Goal: Information Seeking & Learning: Learn about a topic

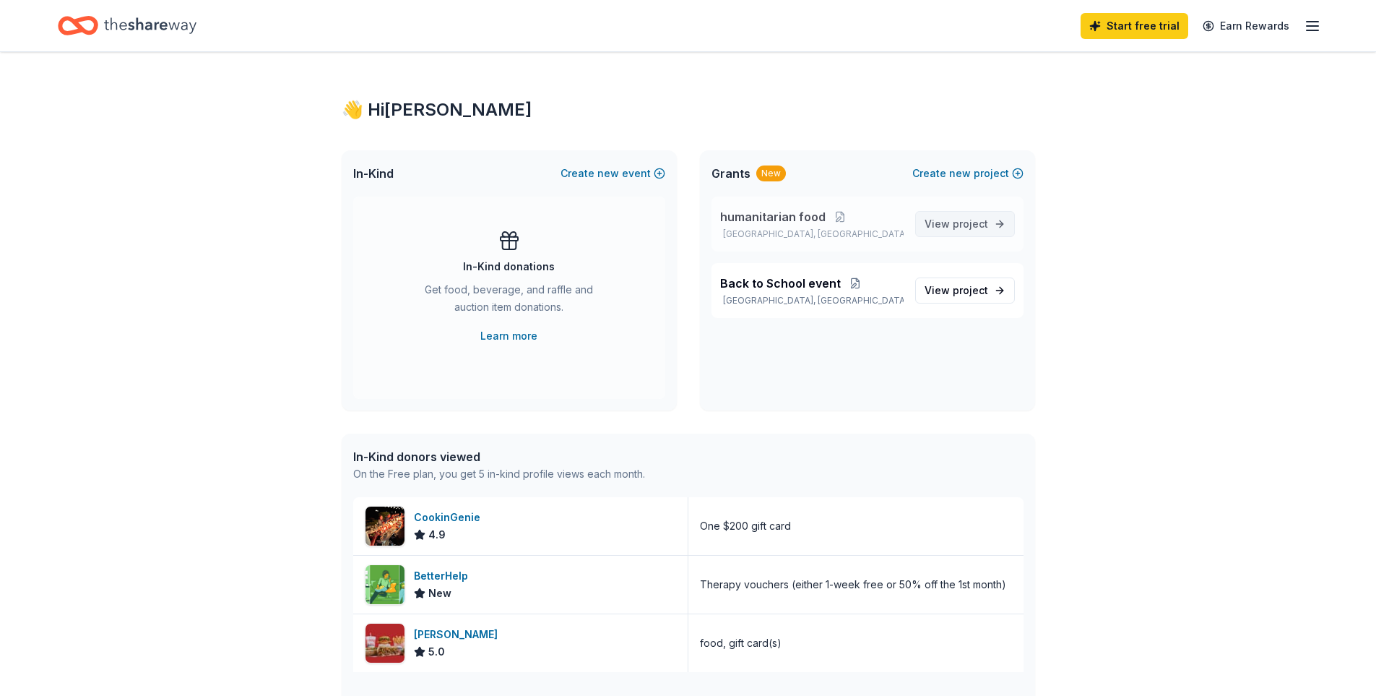
click at [960, 225] on span "project" at bounding box center [970, 223] width 35 height 12
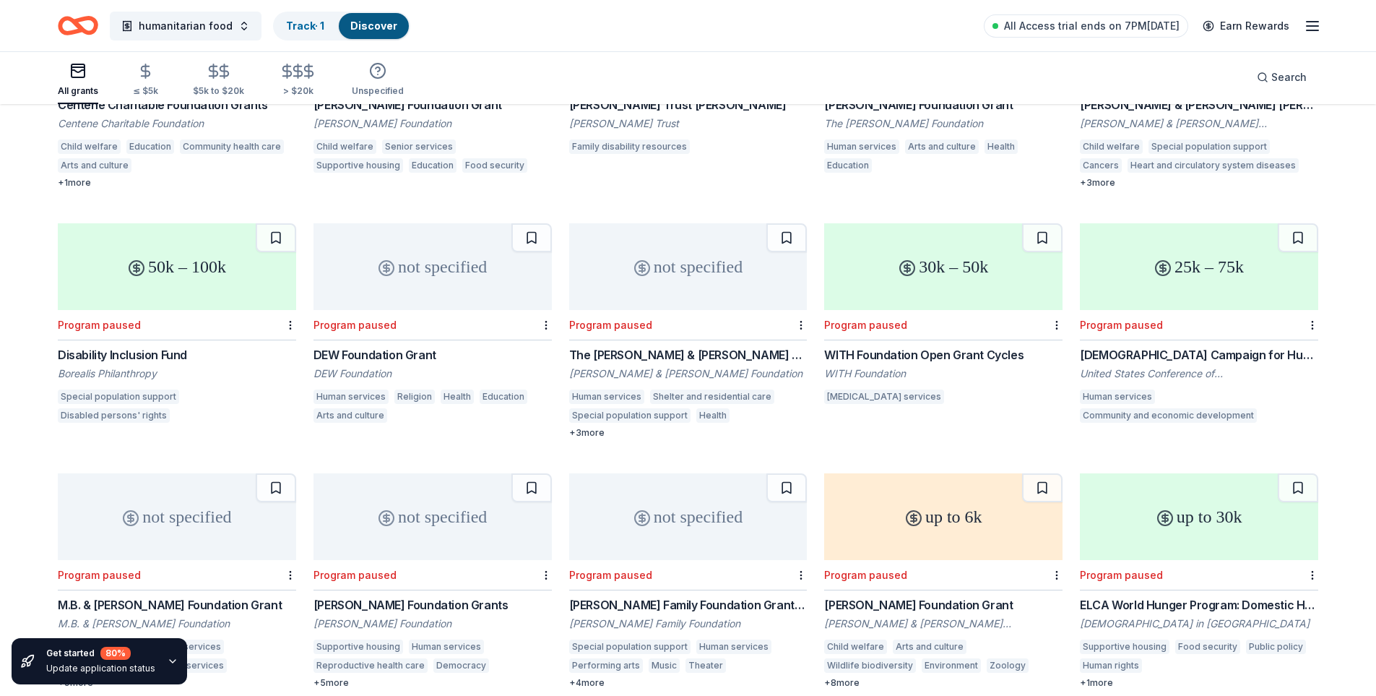
scroll to position [5528, 0]
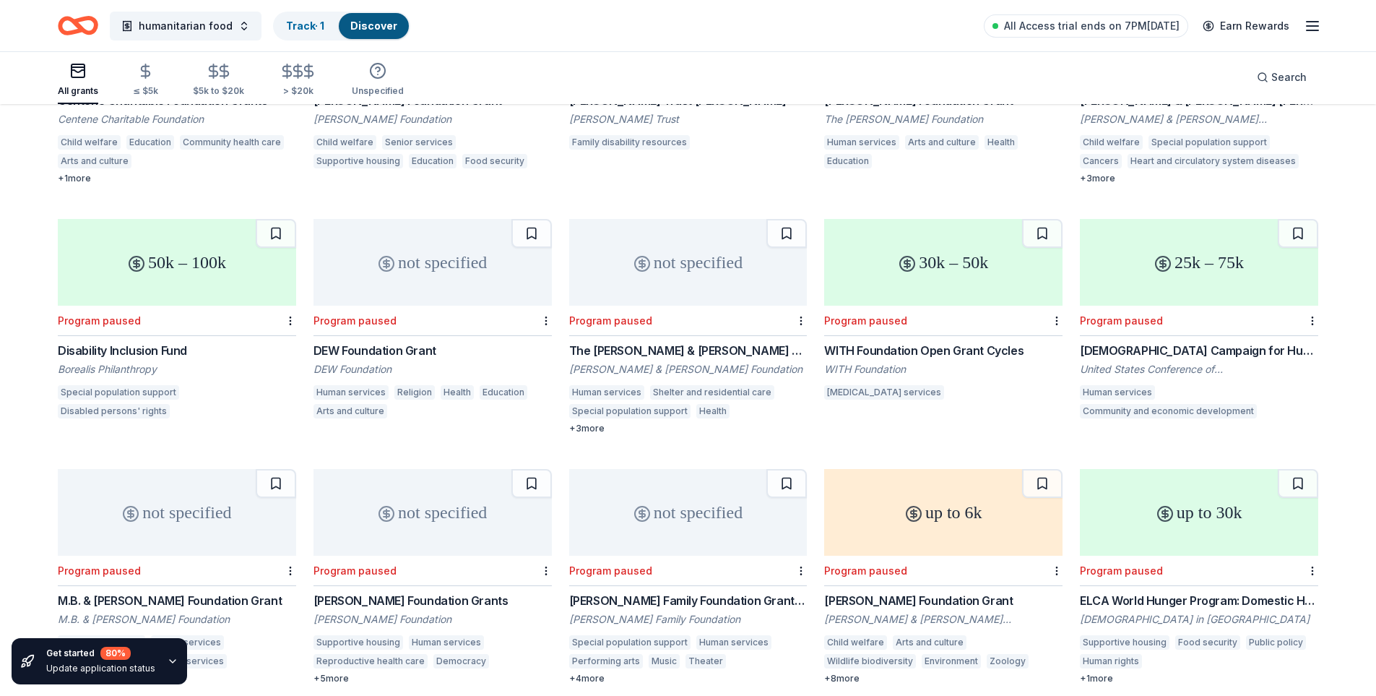
click at [870, 342] on div "WITH Foundation Open Grant Cycles" at bounding box center [943, 350] width 238 height 17
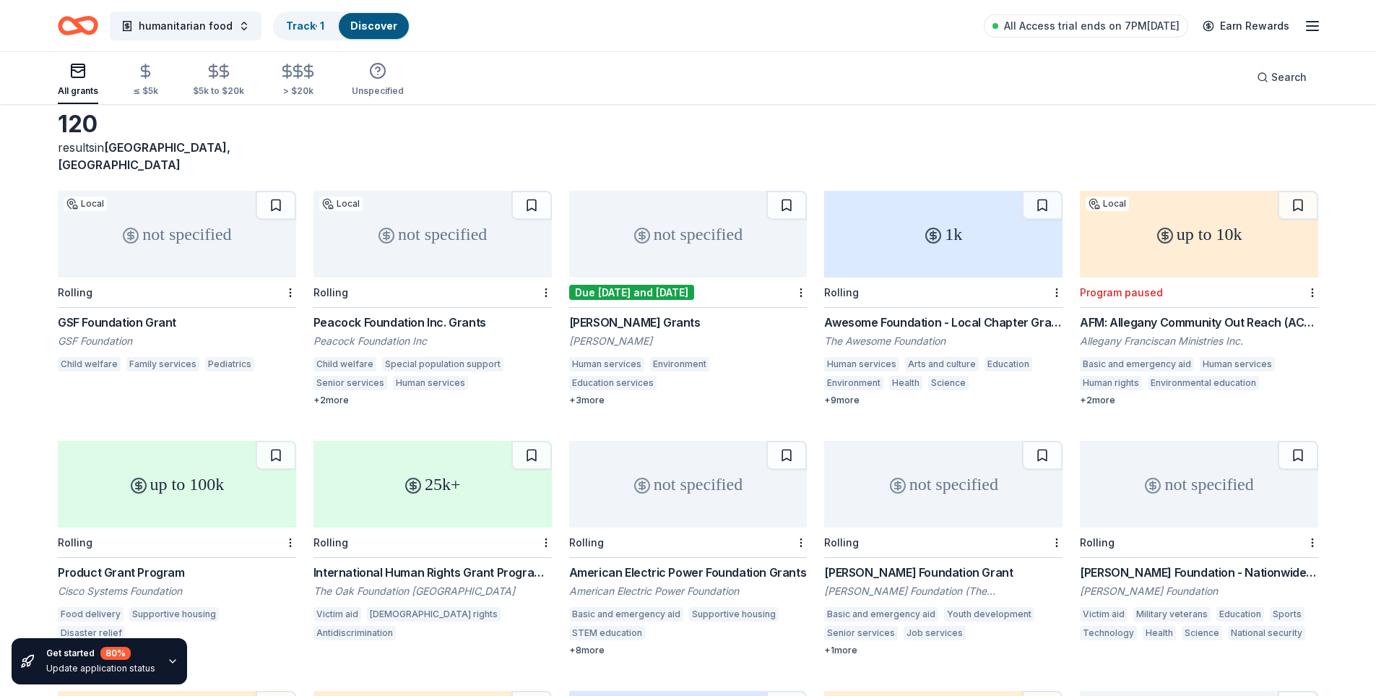
scroll to position [0, 0]
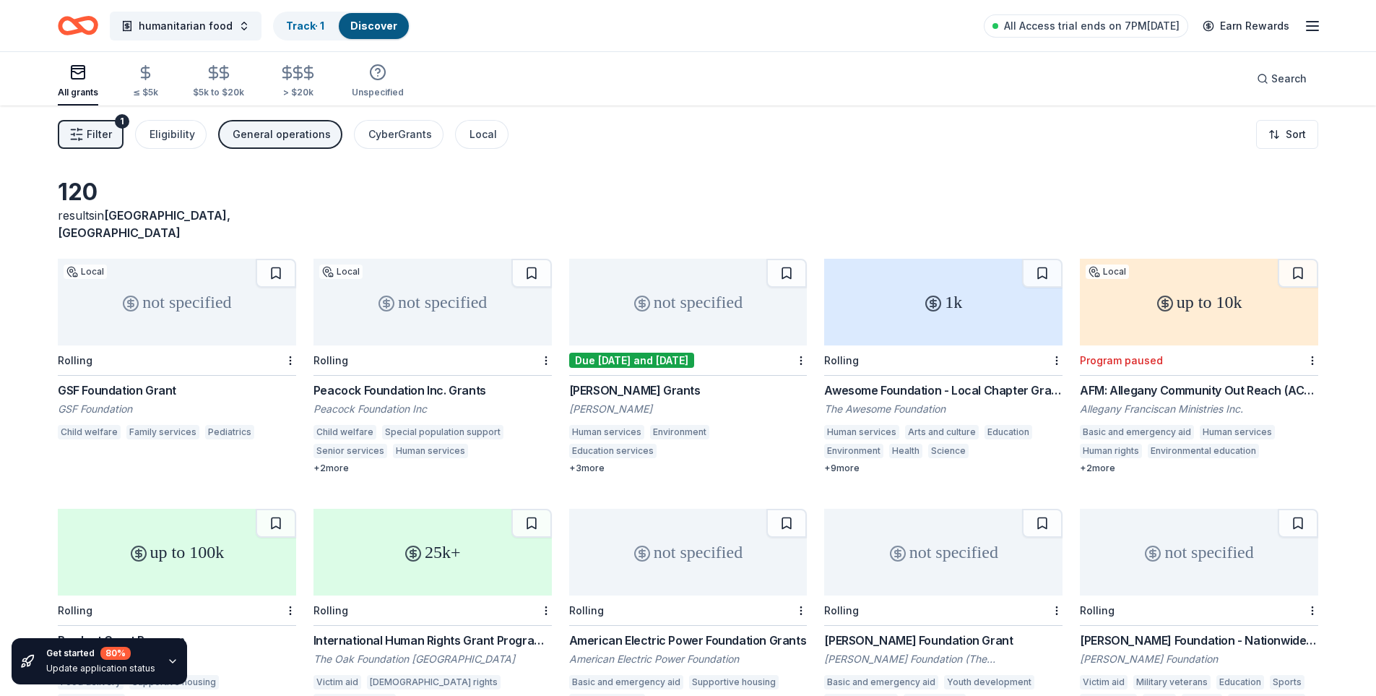
click at [139, 382] on div "GSF Foundation Grant" at bounding box center [177, 390] width 238 height 17
click at [127, 382] on div "GSF Foundation Grant" at bounding box center [177, 390] width 238 height 17
click at [132, 382] on div "GSF Foundation Grant" at bounding box center [177, 390] width 238 height 17
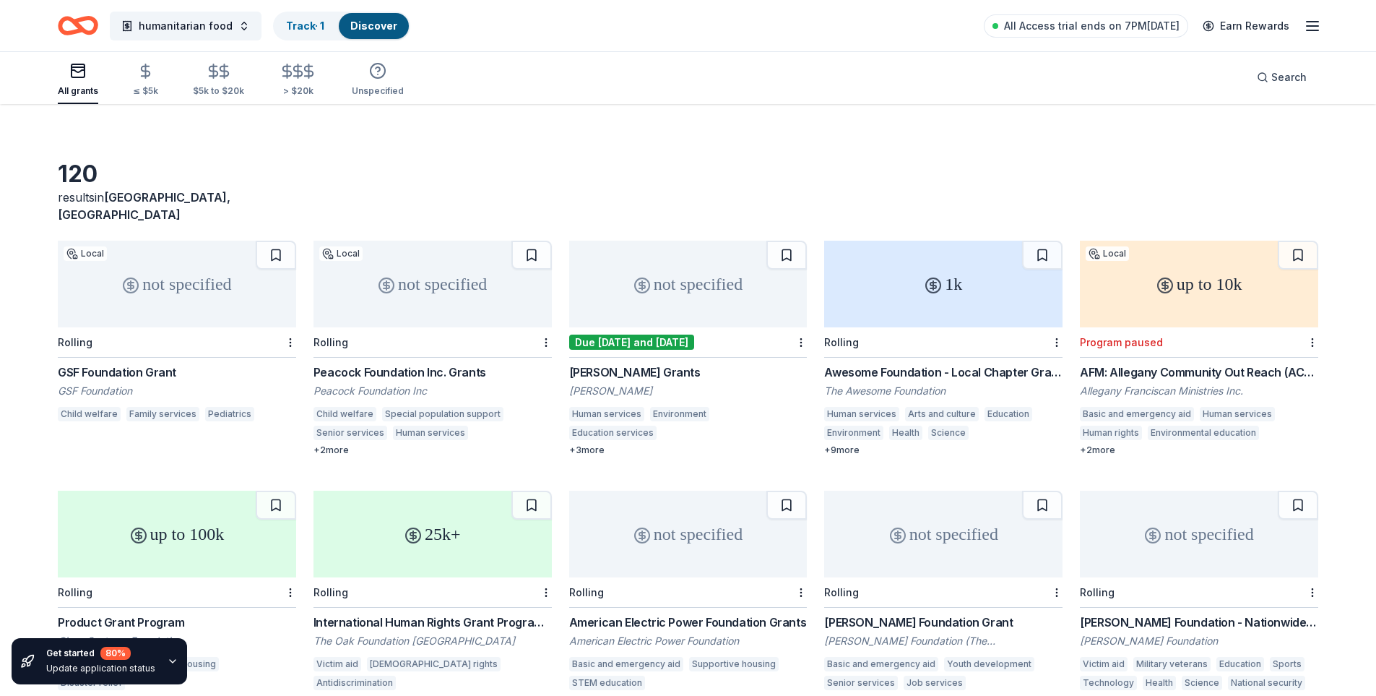
scroll to position [19, 0]
click at [404, 363] on div "Peacock Foundation Inc. Grants" at bounding box center [433, 371] width 238 height 17
click at [667, 363] on div "Brown-Forman Grants" at bounding box center [688, 371] width 238 height 17
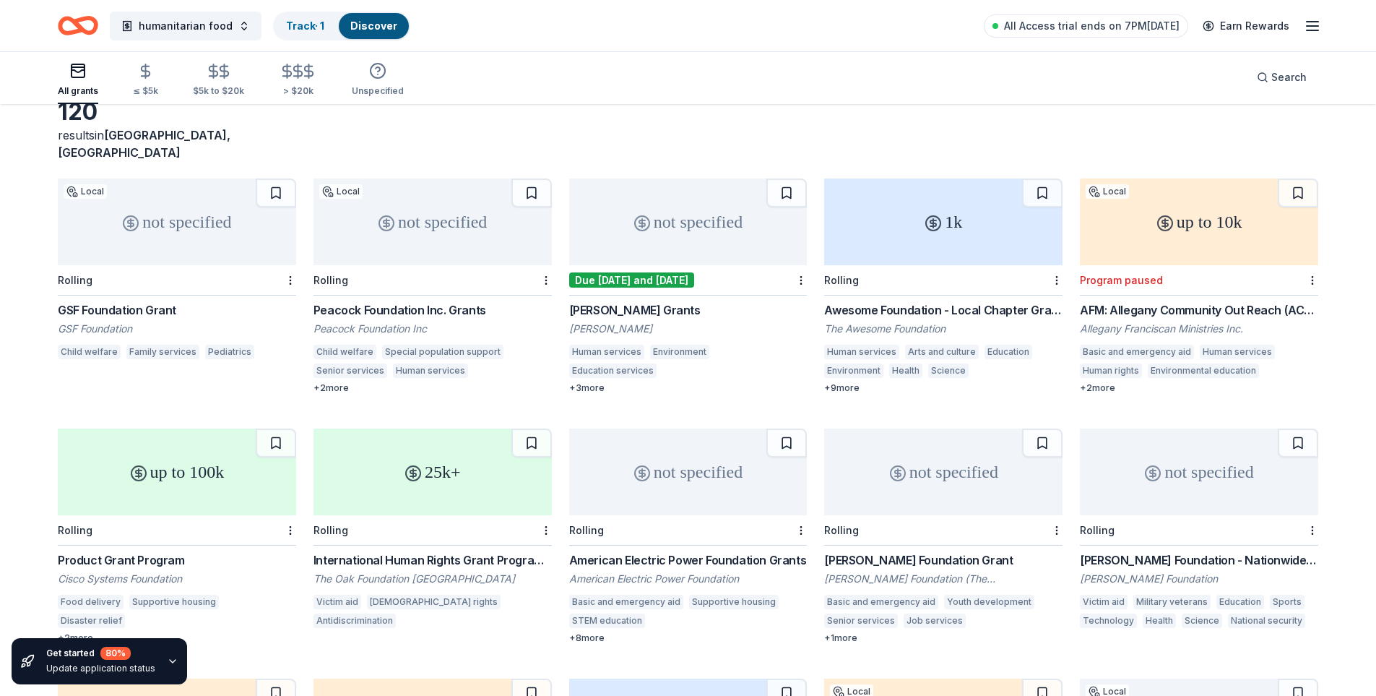
scroll to position [81, 0]
click at [647, 301] on div "Brown-Forman Grants" at bounding box center [688, 309] width 238 height 17
click at [144, 551] on div "Product Grant Program" at bounding box center [177, 559] width 238 height 17
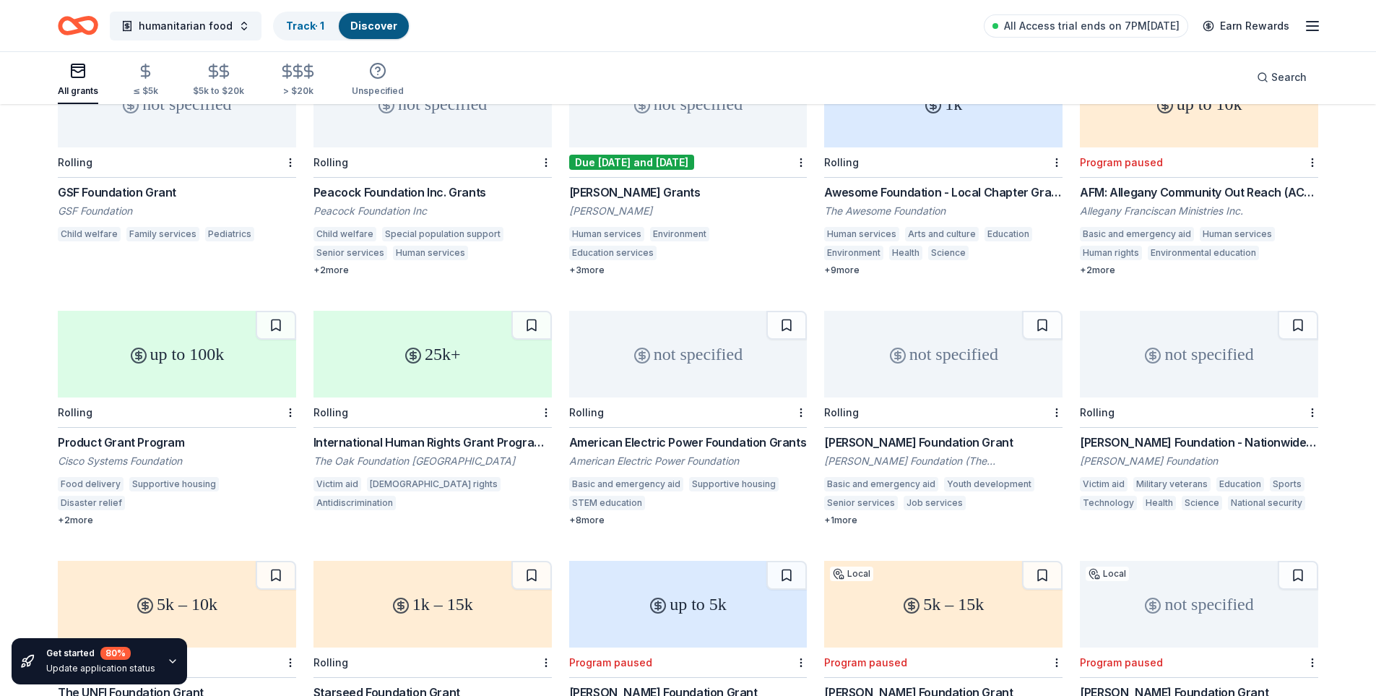
scroll to position [207, 0]
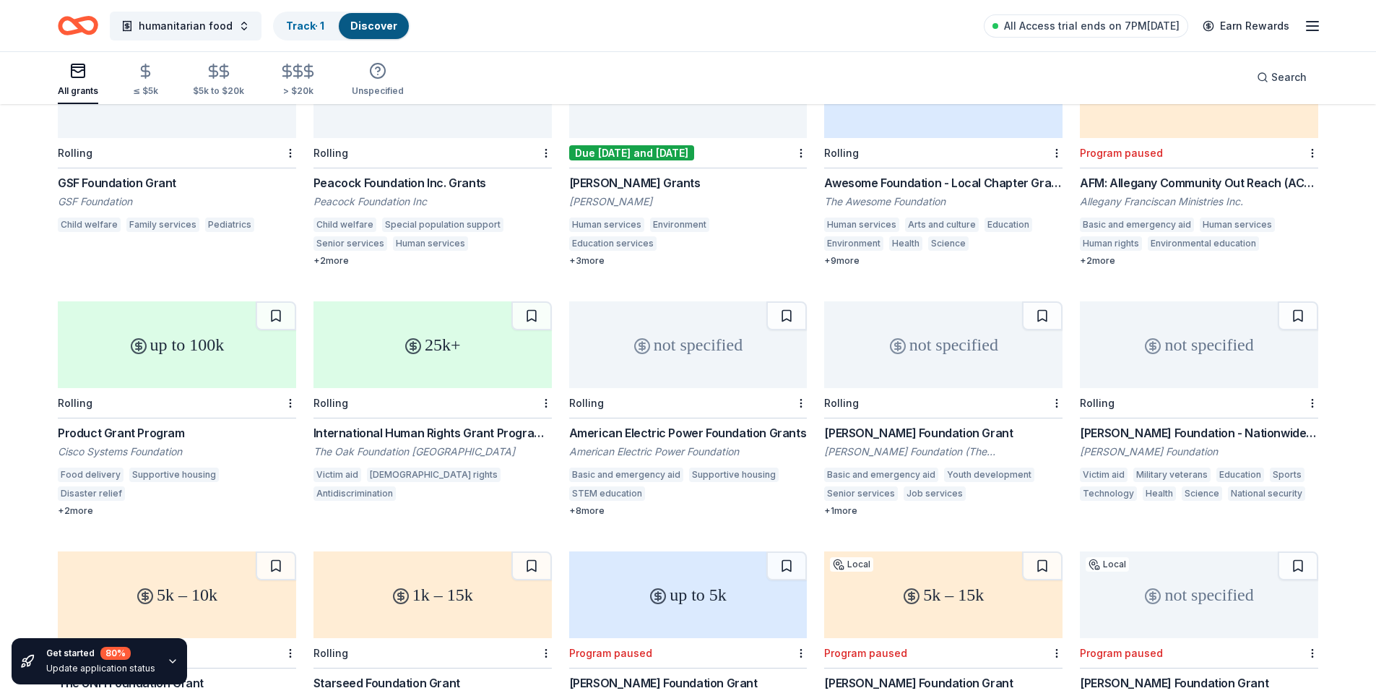
click at [121, 424] on div "Product Grant Program" at bounding box center [177, 432] width 238 height 17
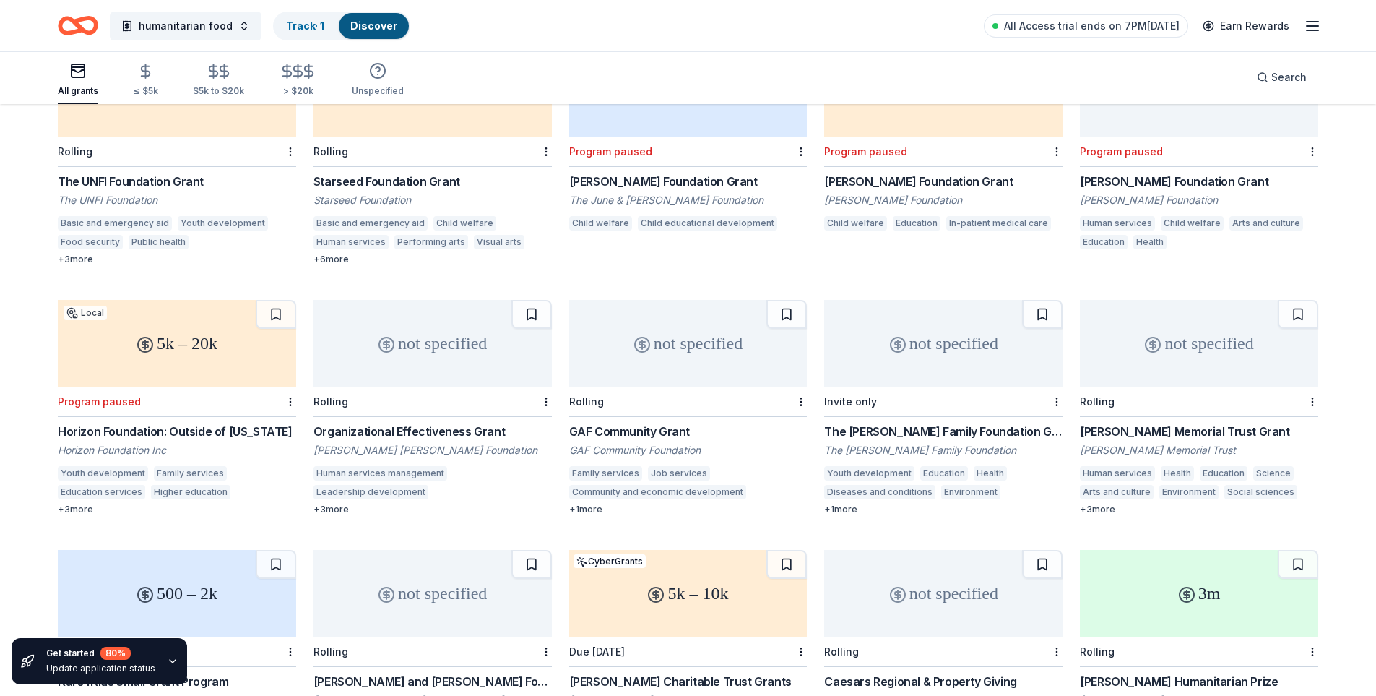
scroll to position [720, 0]
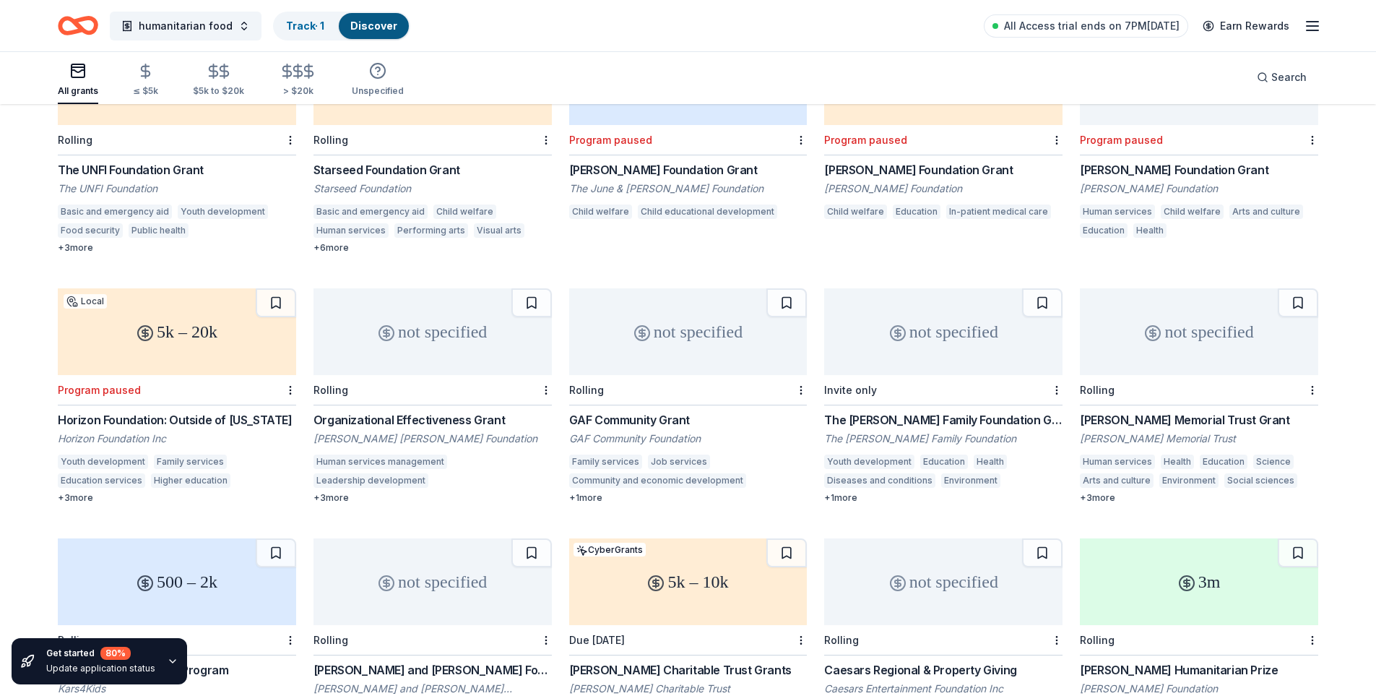
click at [912, 411] on div "The Webb Family Foundation Grant" at bounding box center [943, 419] width 238 height 17
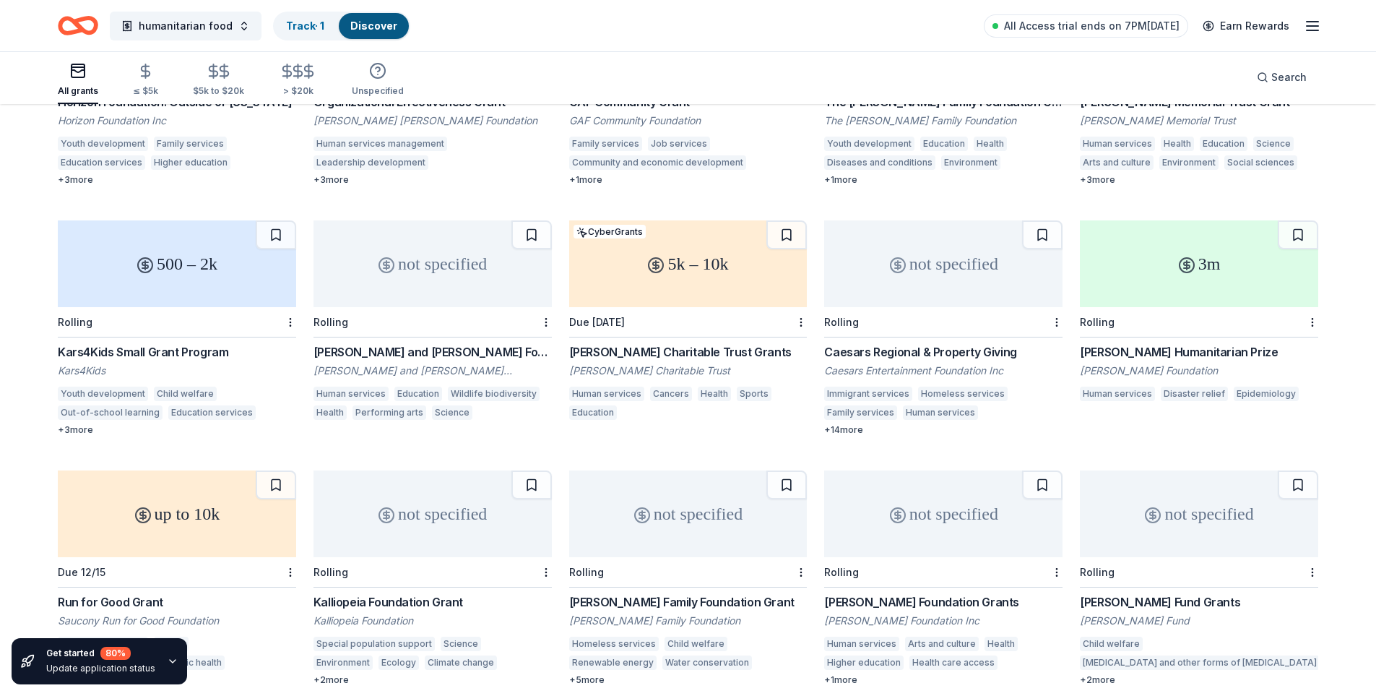
scroll to position [1052, 0]
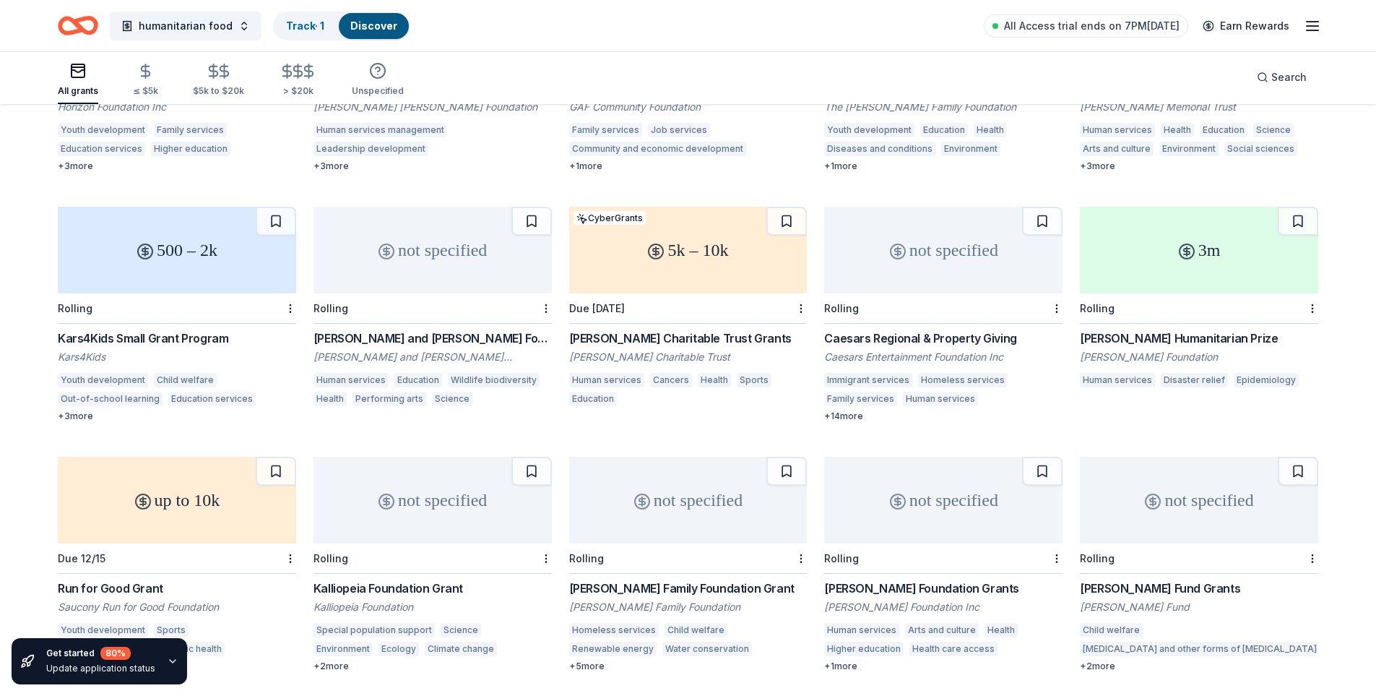
click at [668, 329] on div "Herbert E. Parker Charitable Trust Grants" at bounding box center [688, 337] width 238 height 17
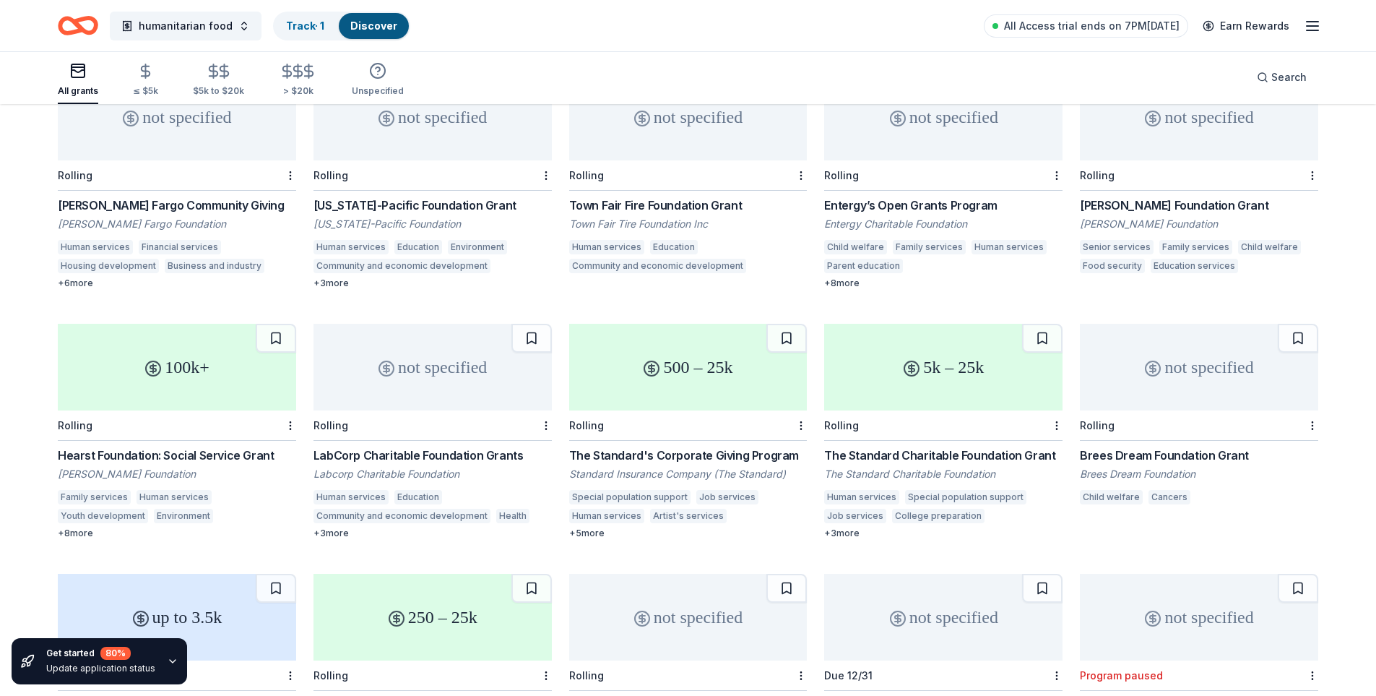
scroll to position [1944, 0]
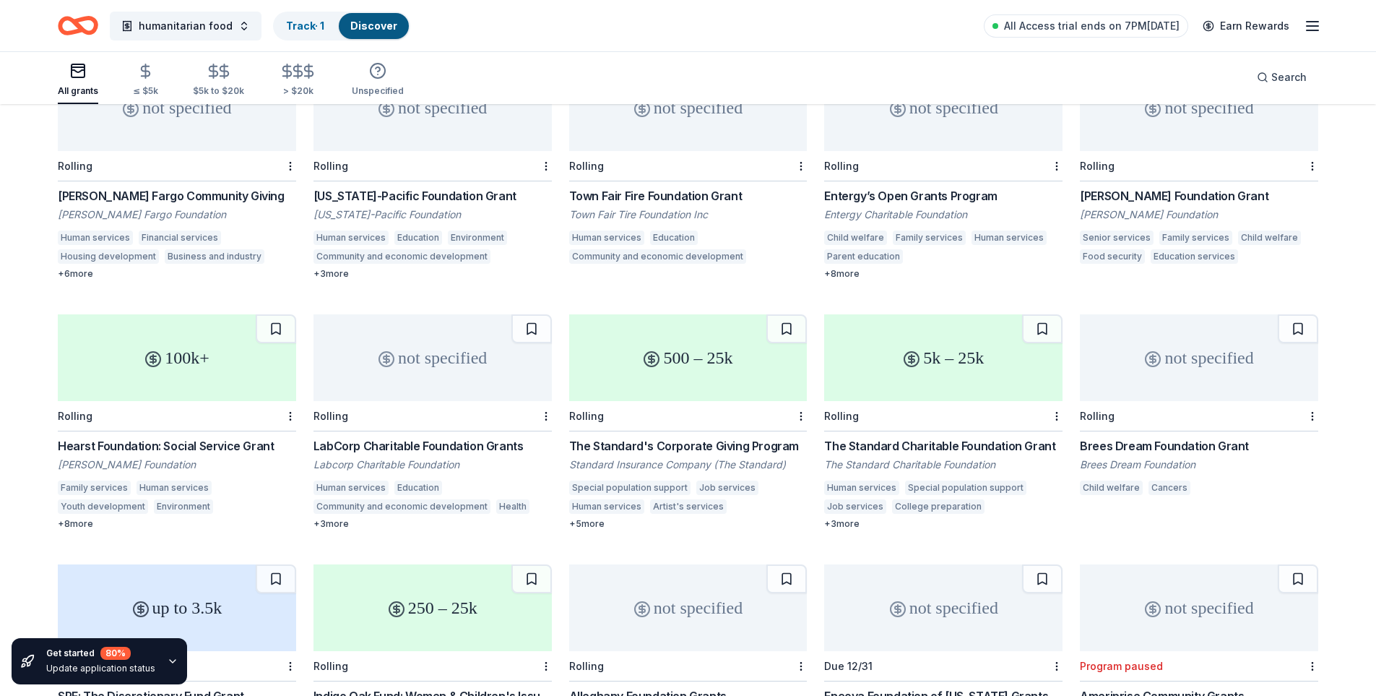
click at [416, 437] on div "LabCorp Charitable Foundation Grants" at bounding box center [433, 445] width 238 height 17
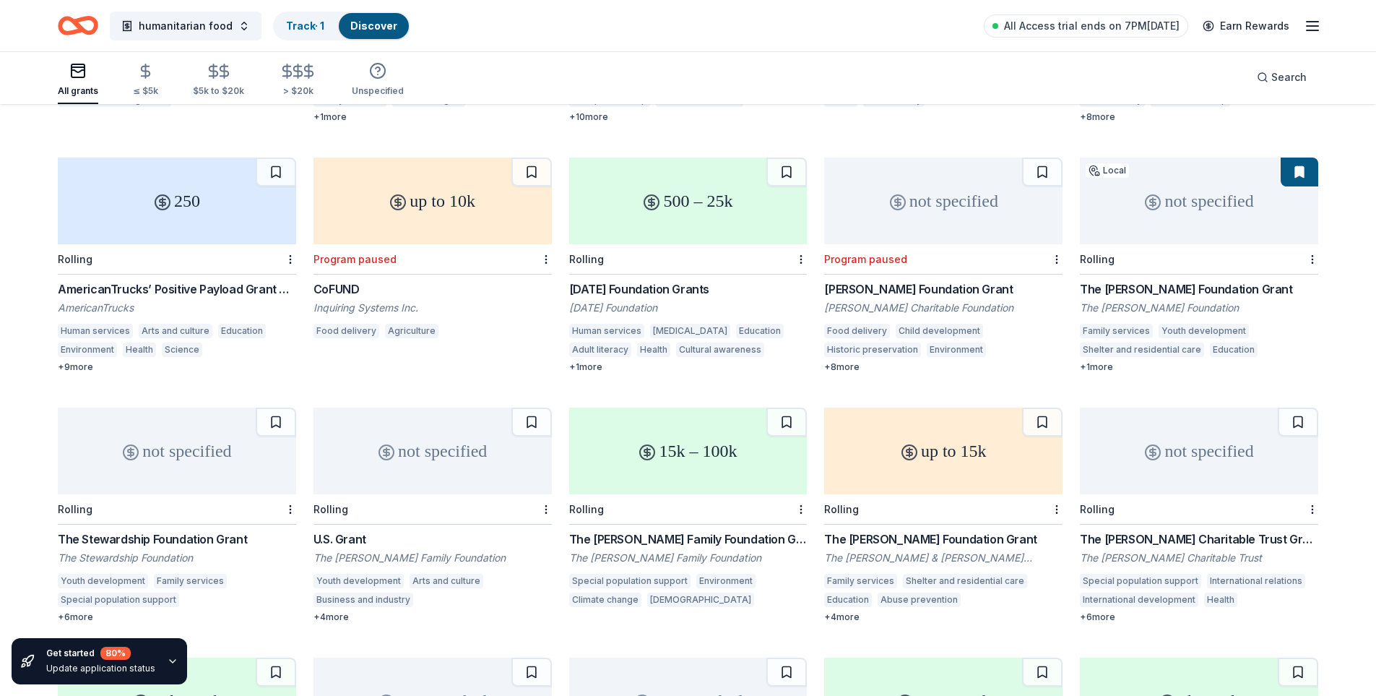
scroll to position [2602, 0]
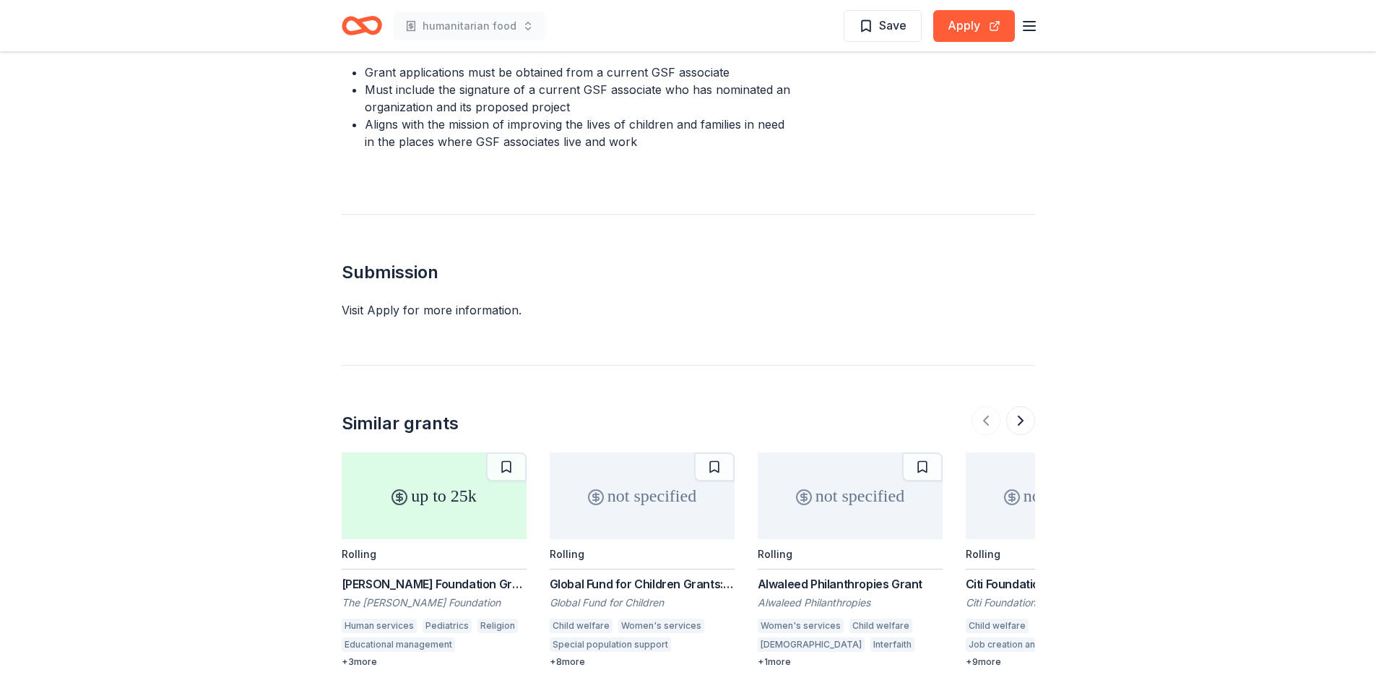
scroll to position [986, 0]
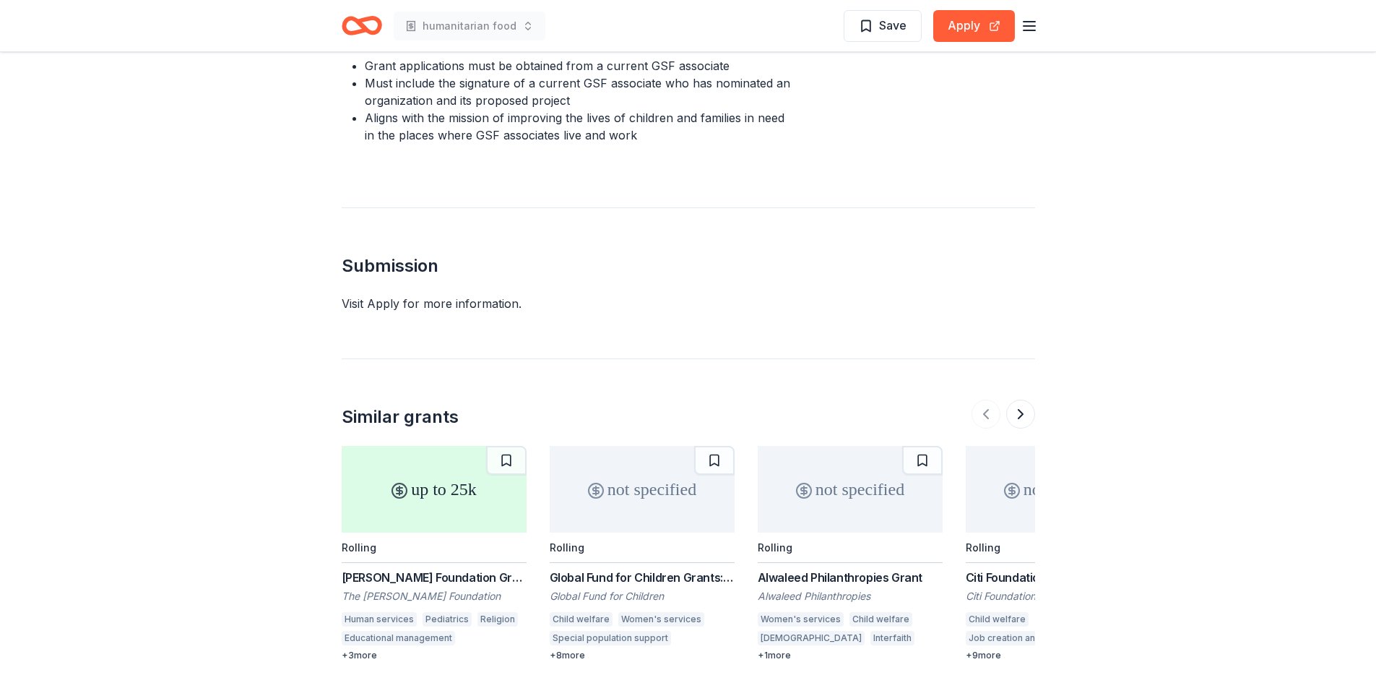
click at [467, 305] on div "Visit Apply for more information." at bounding box center [689, 303] width 694 height 17
click at [368, 301] on div "Visit Apply for more information." at bounding box center [689, 303] width 694 height 17
click at [376, 270] on h2 "Submission" at bounding box center [689, 265] width 694 height 23
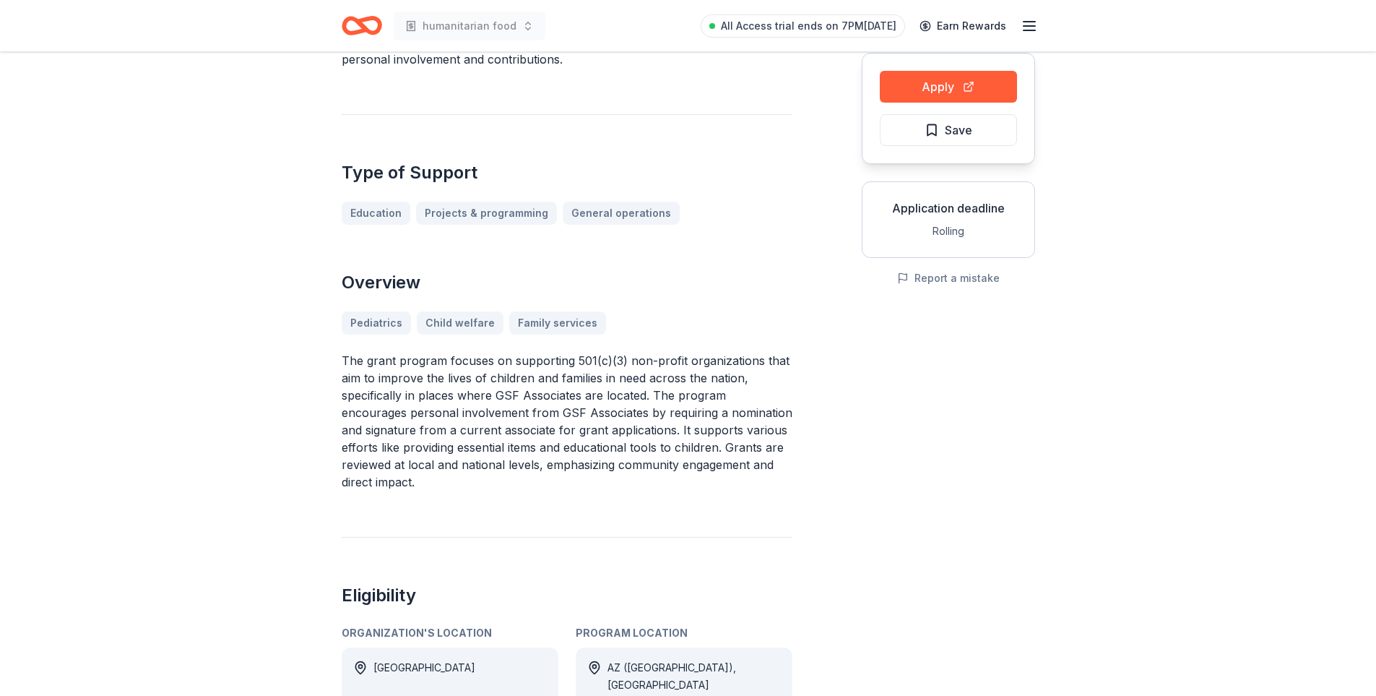
scroll to position [145, 0]
click at [519, 322] on div "Pediatrics Child welfare Family services" at bounding box center [567, 322] width 451 height 23
click at [447, 321] on div "Pediatrics Child welfare Family services" at bounding box center [567, 322] width 451 height 23
click at [366, 324] on div "Pediatrics Child welfare Family services" at bounding box center [567, 322] width 451 height 23
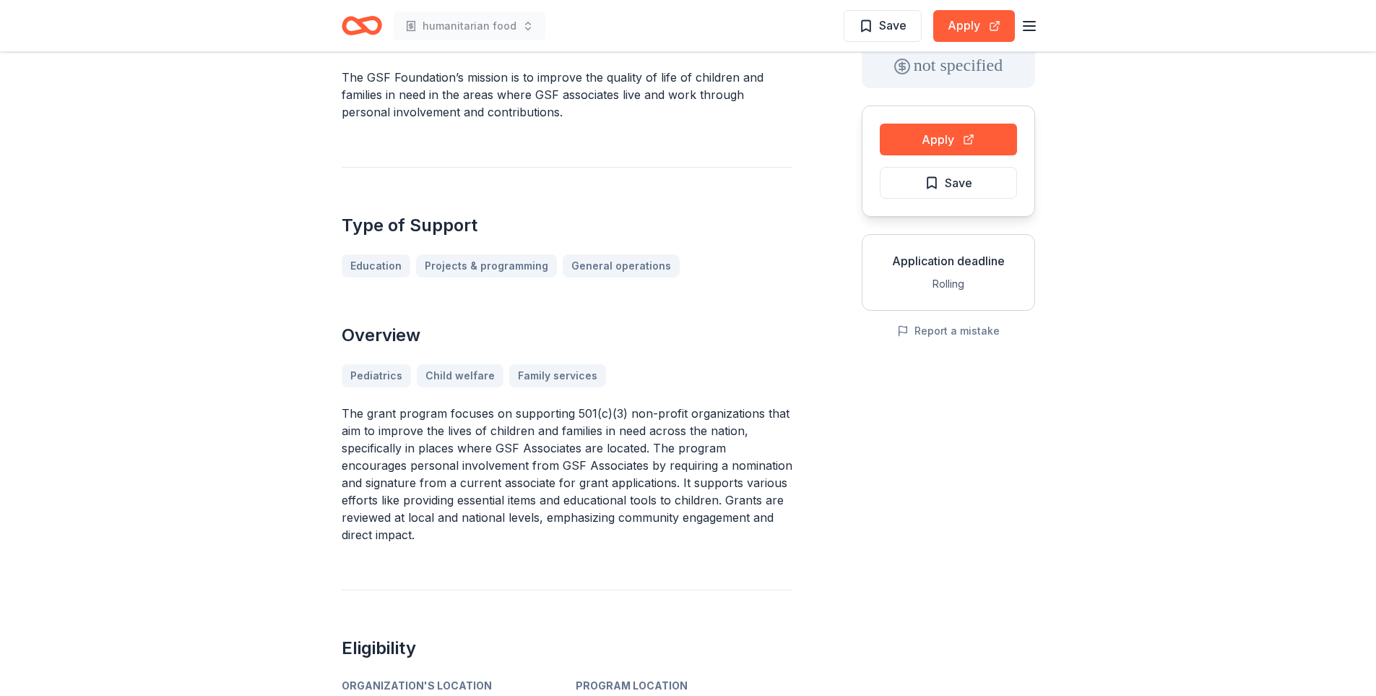
scroll to position [0, 0]
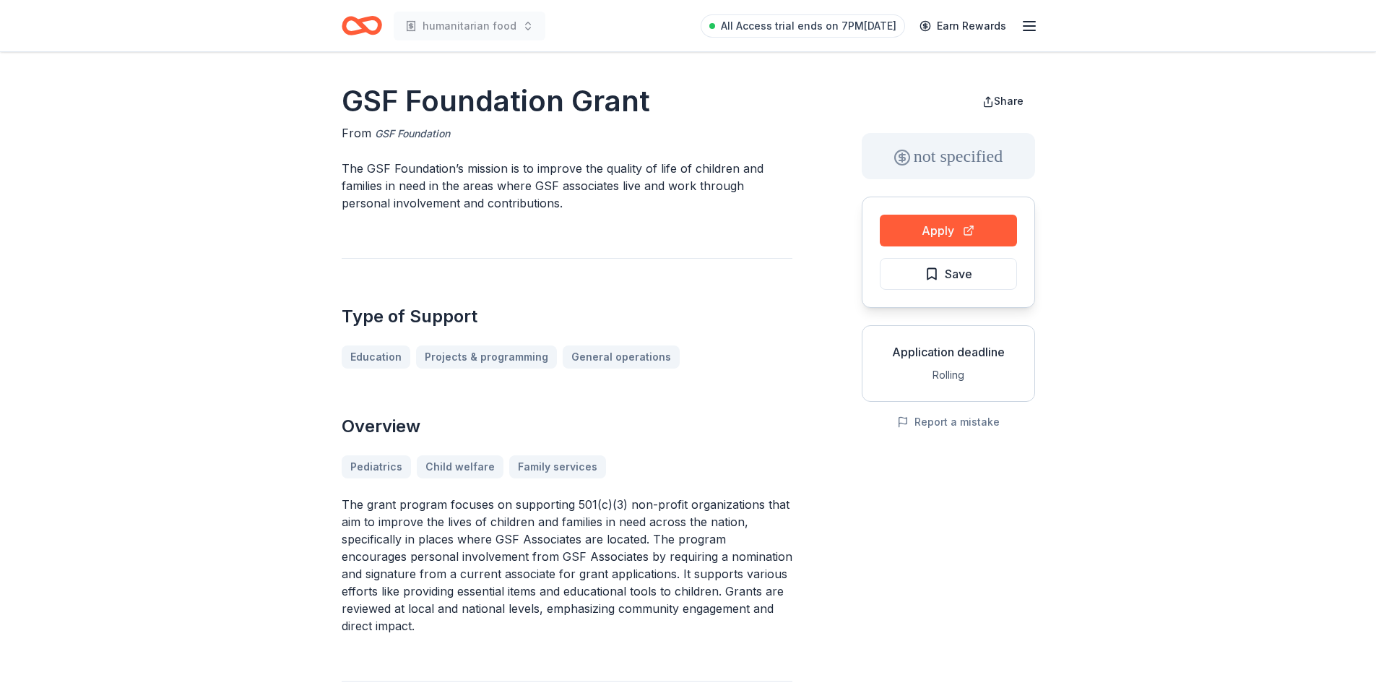
click at [404, 133] on link "GSF Foundation" at bounding box center [412, 133] width 75 height 17
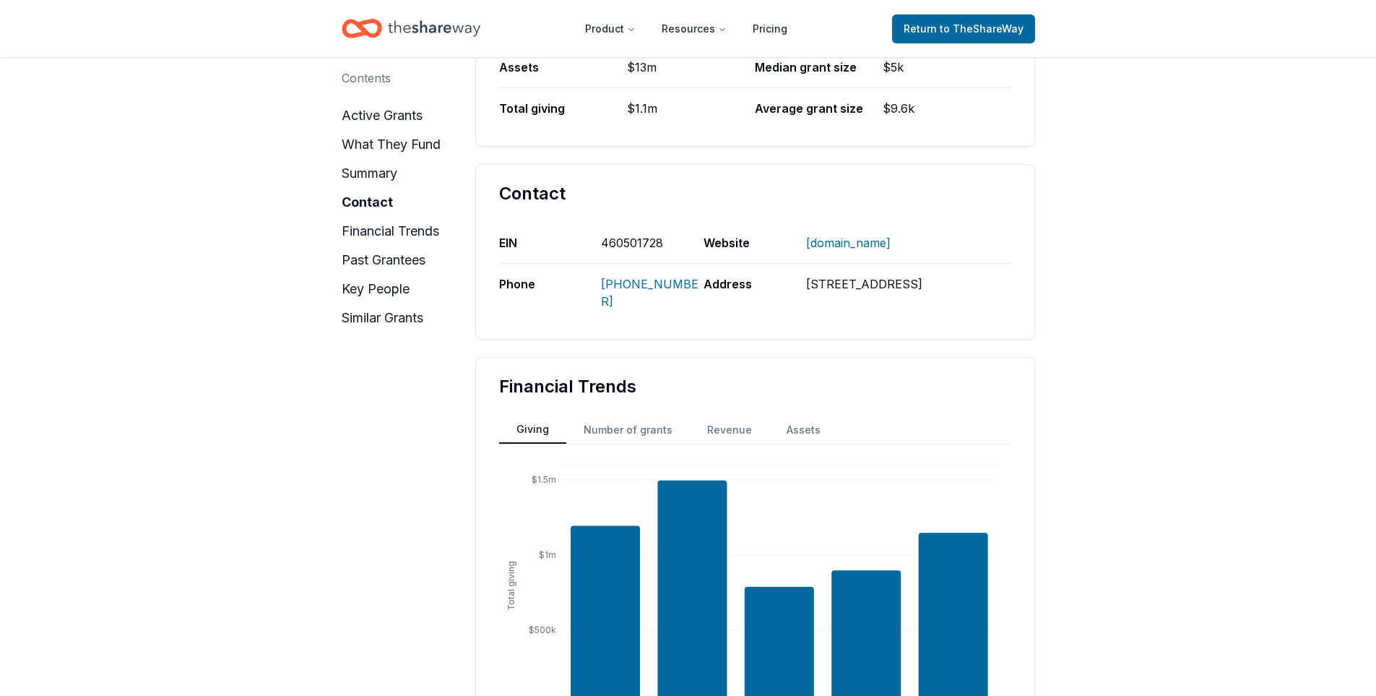
scroll to position [1007, 0]
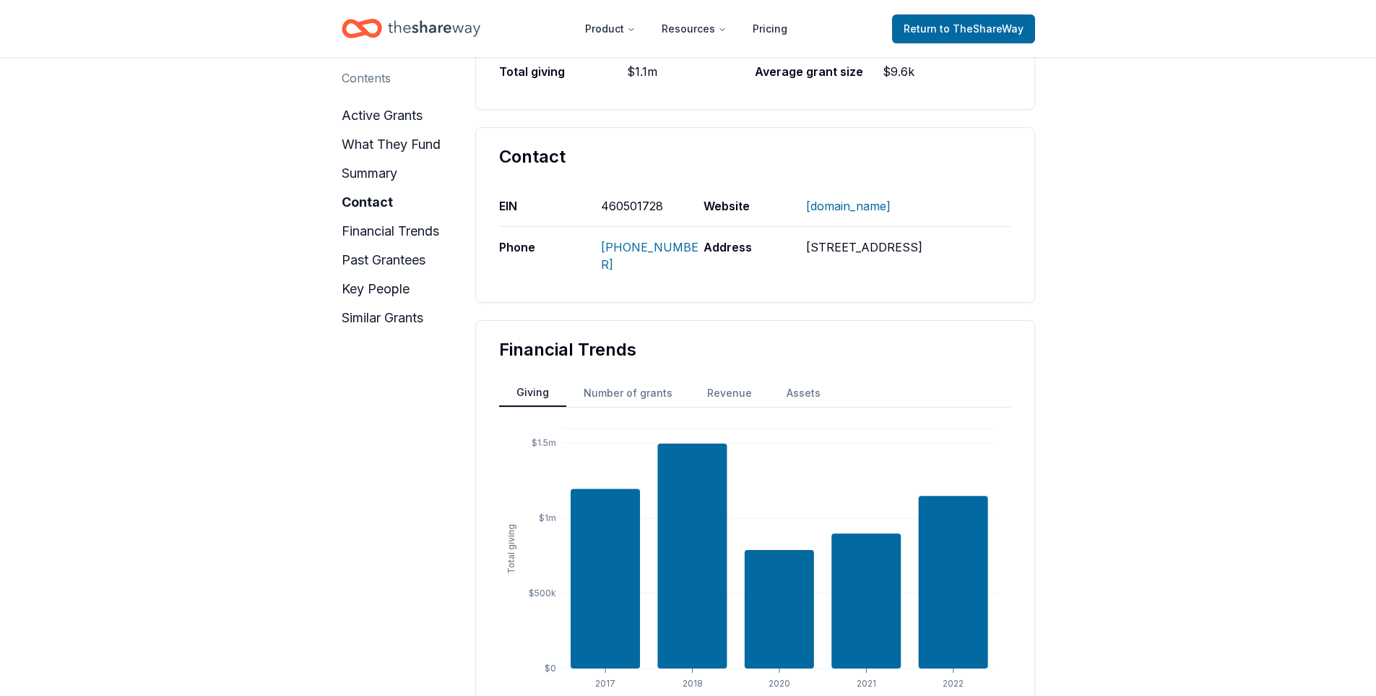
click at [622, 395] on button "Number of grants" at bounding box center [628, 393] width 124 height 26
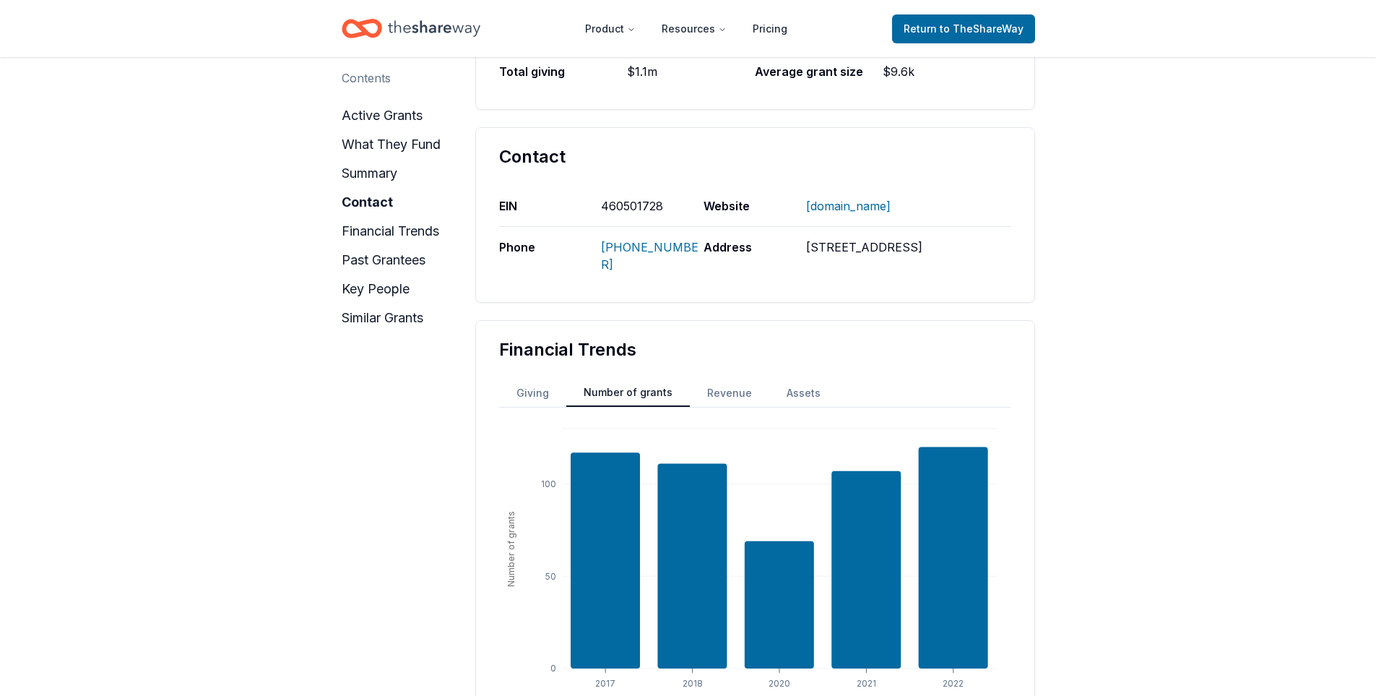
click at [709, 393] on button "Revenue" at bounding box center [729, 393] width 79 height 26
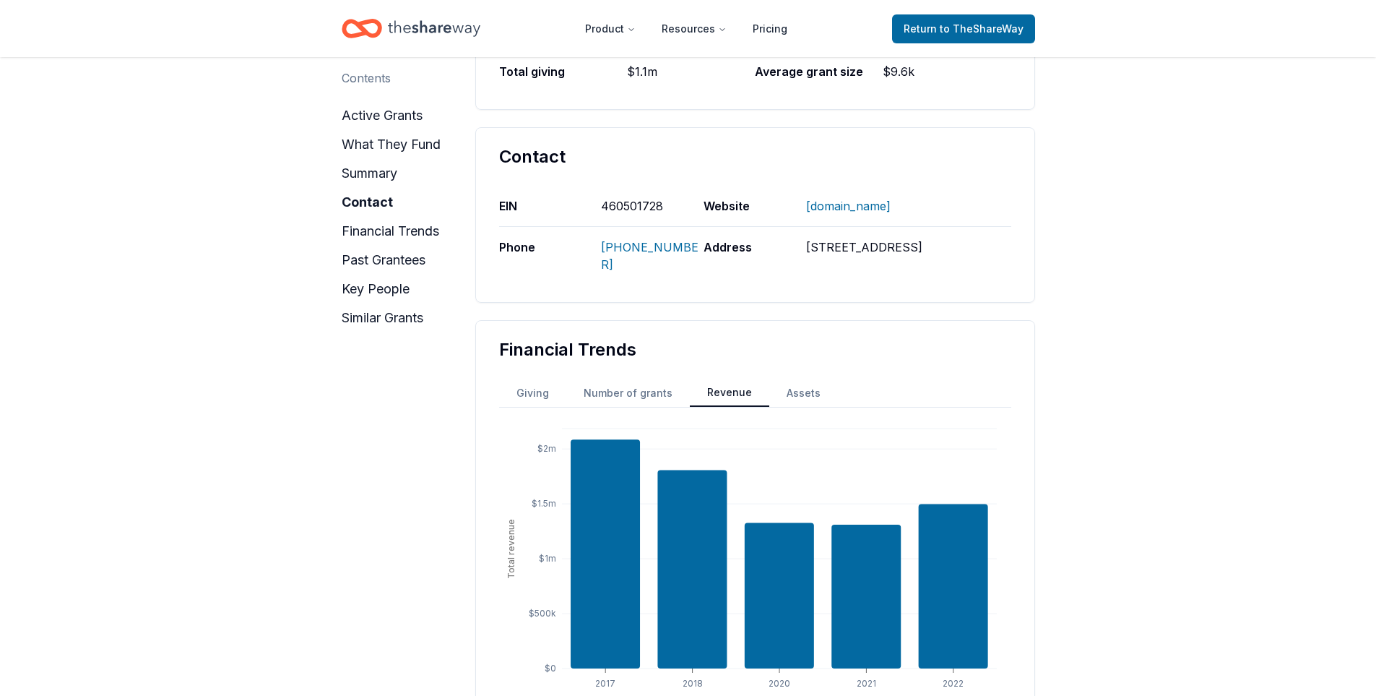
click at [786, 394] on button "Assets" at bounding box center [804, 393] width 69 height 26
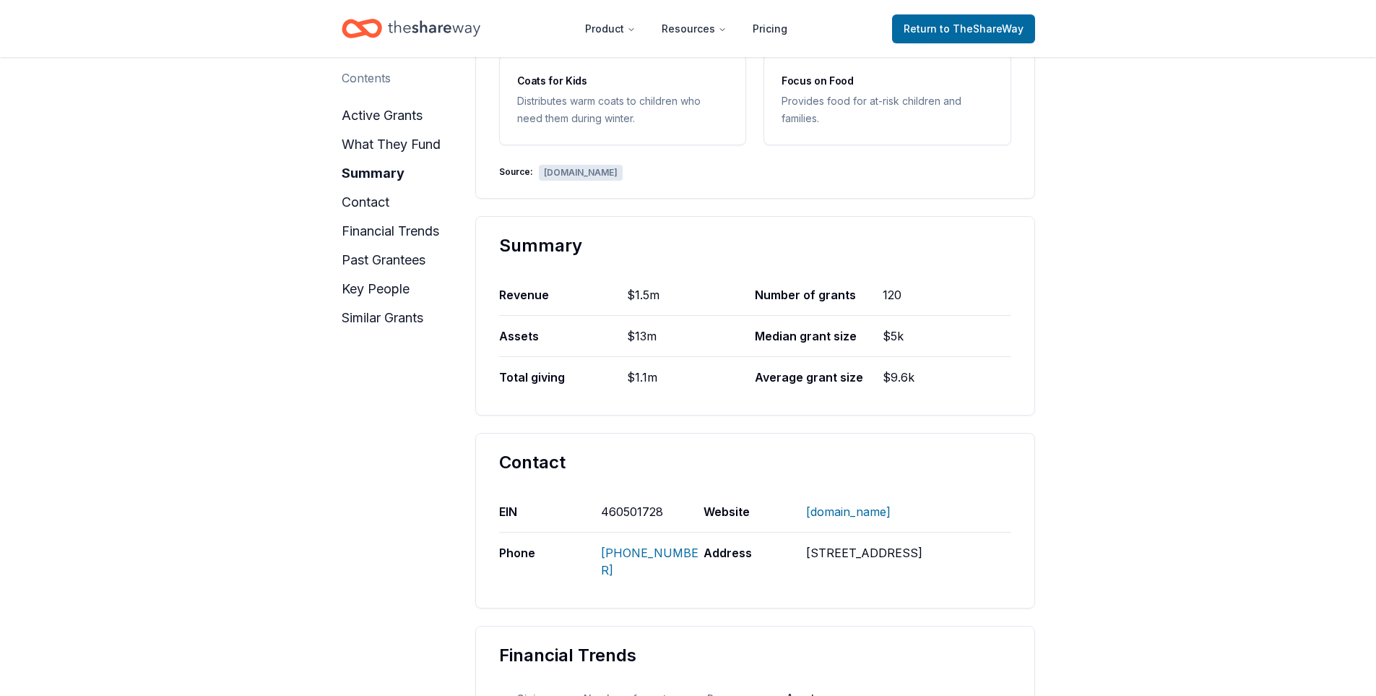
scroll to position [551, 0]
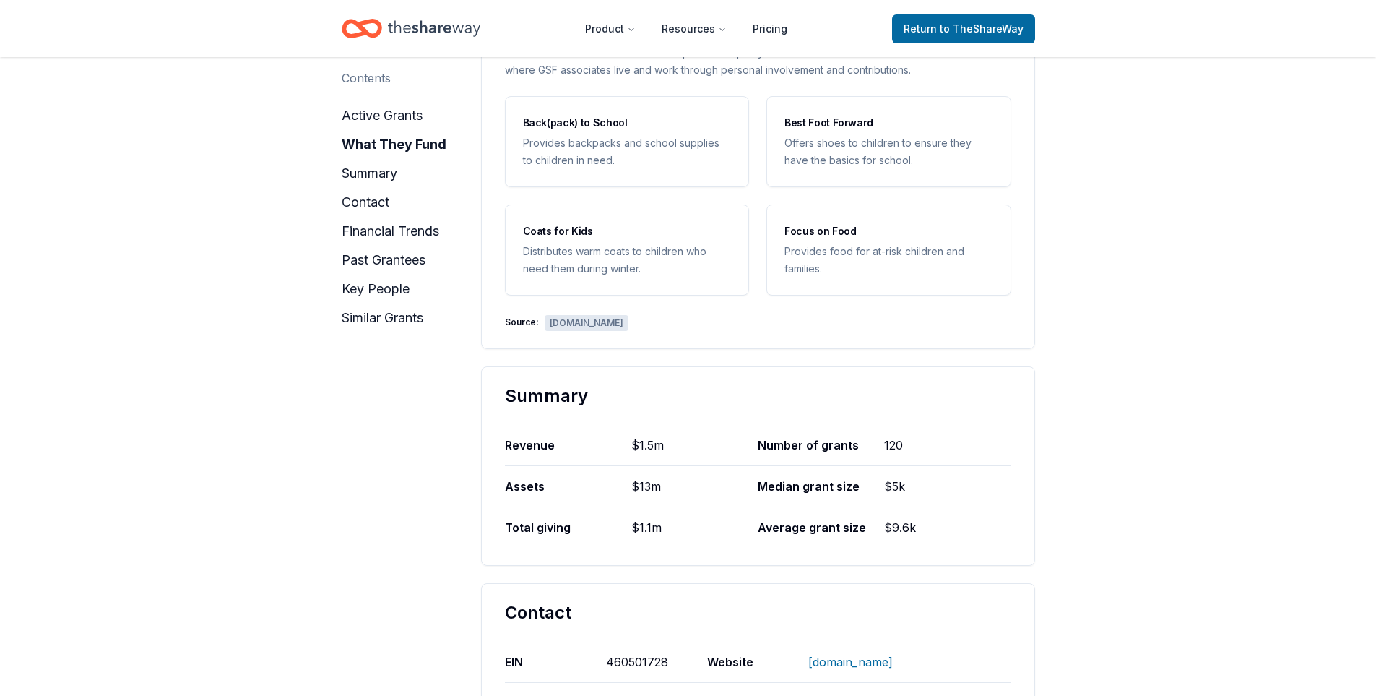
click at [819, 258] on div "Provides food for at-risk children and families." at bounding box center [889, 260] width 209 height 35
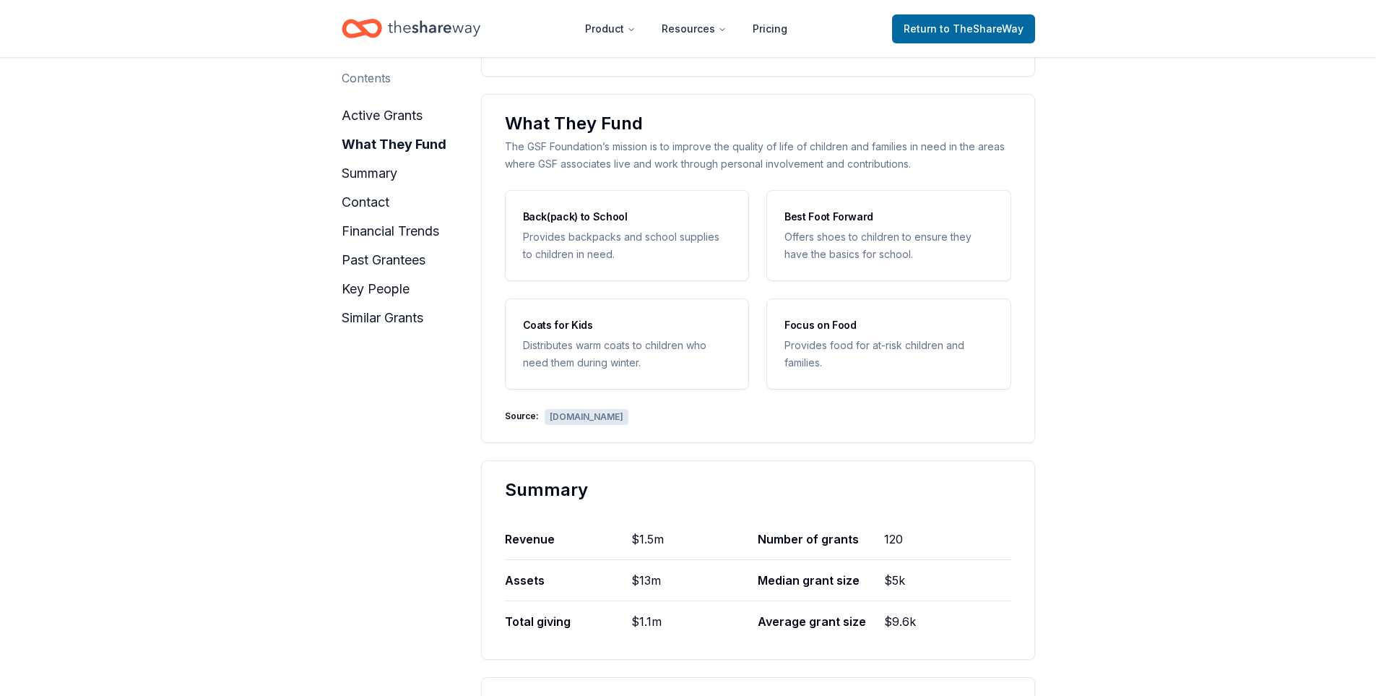
scroll to position [448, 0]
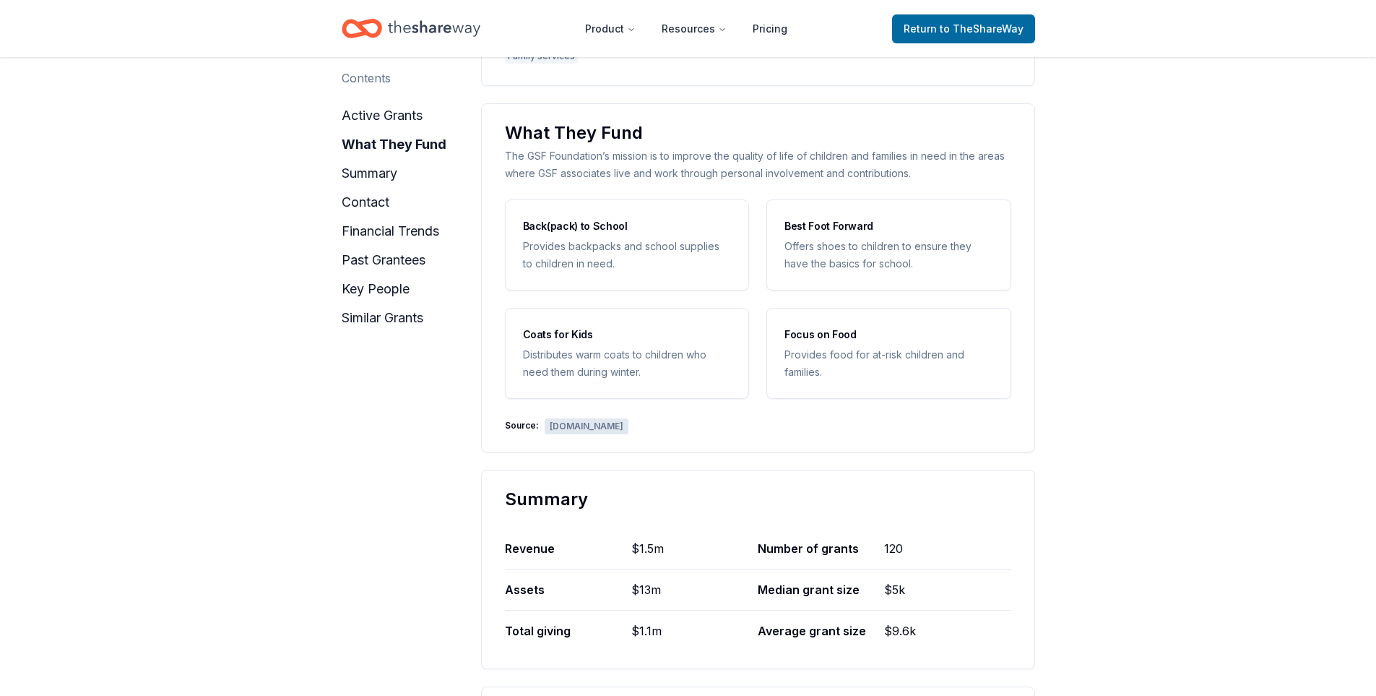
click at [822, 358] on div "Provides food for at-risk children and families." at bounding box center [889, 363] width 209 height 35
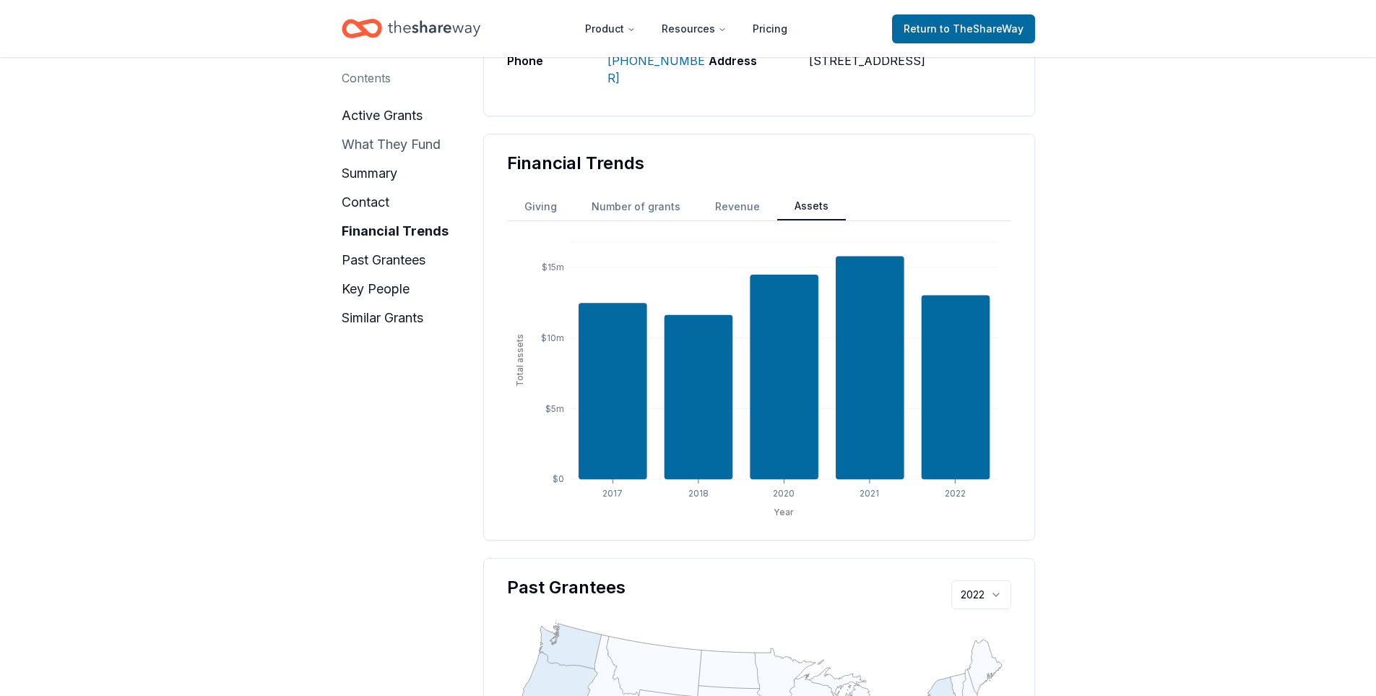
scroll to position [1041, 0]
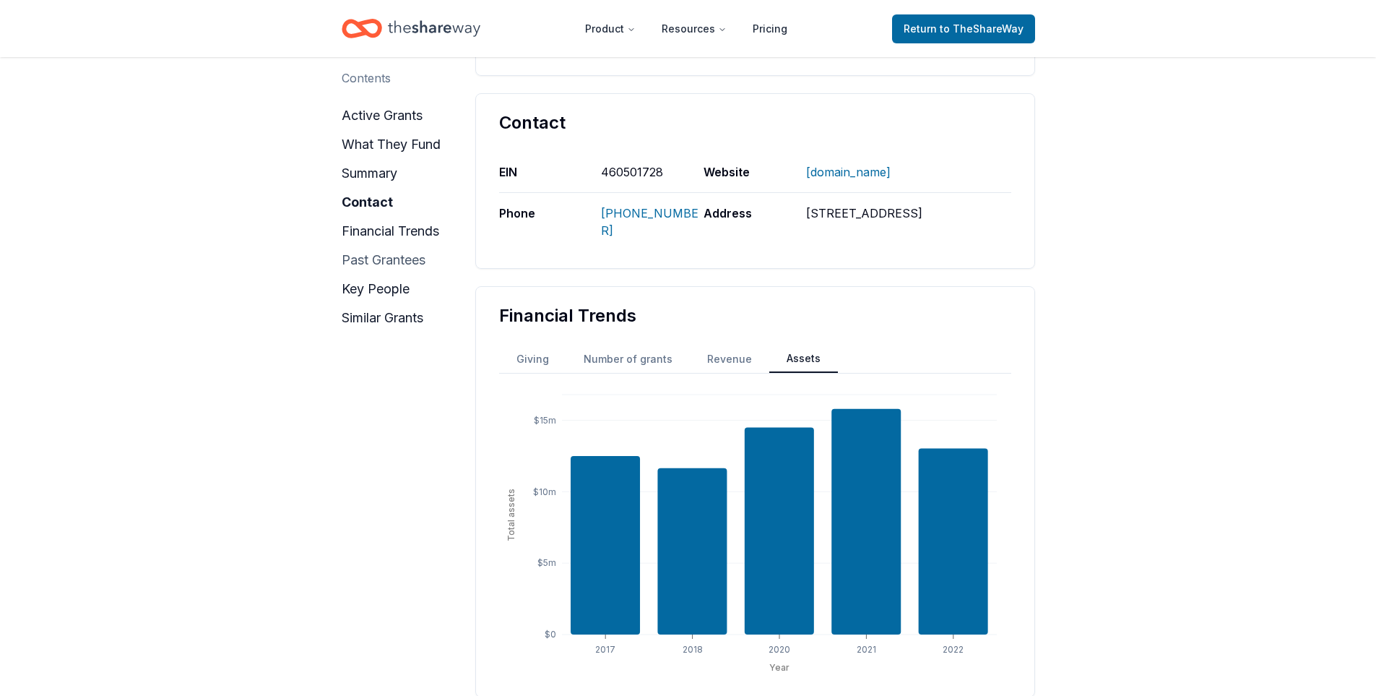
click at [375, 254] on button "past grantees" at bounding box center [384, 260] width 84 height 23
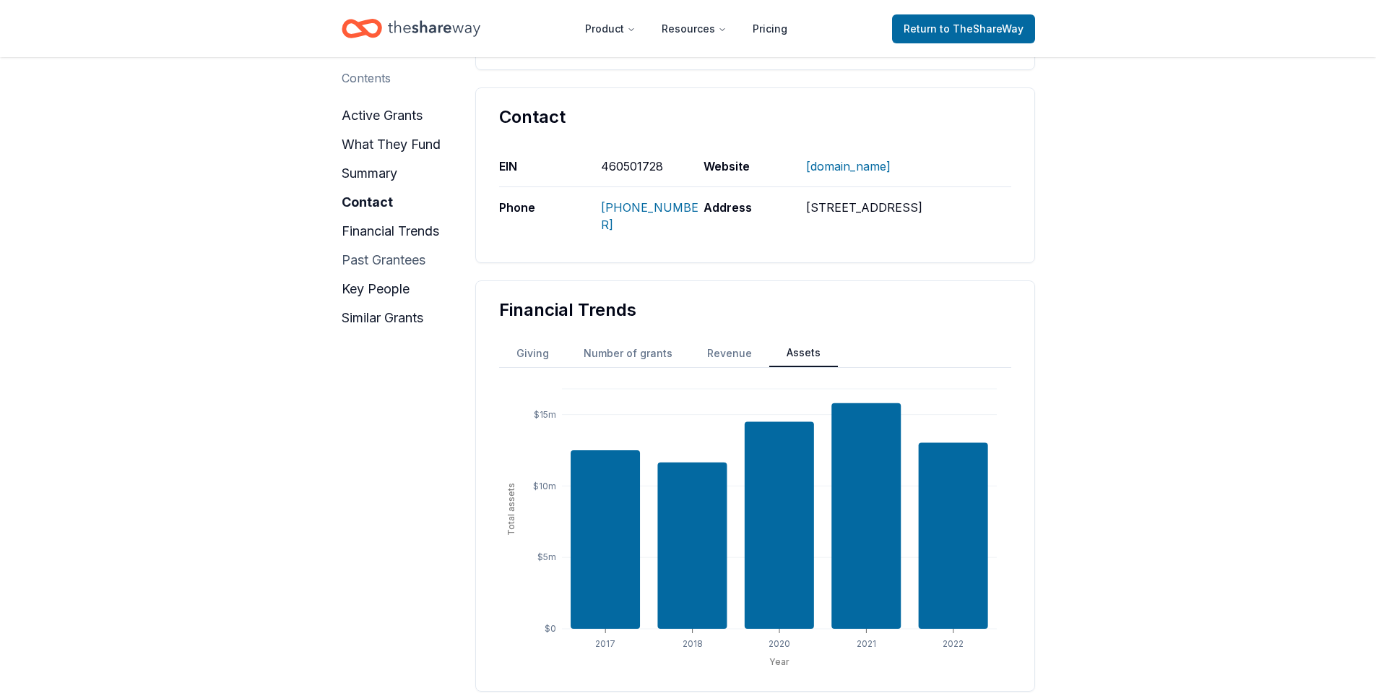
click at [375, 254] on button "past grantees" at bounding box center [384, 260] width 84 height 23
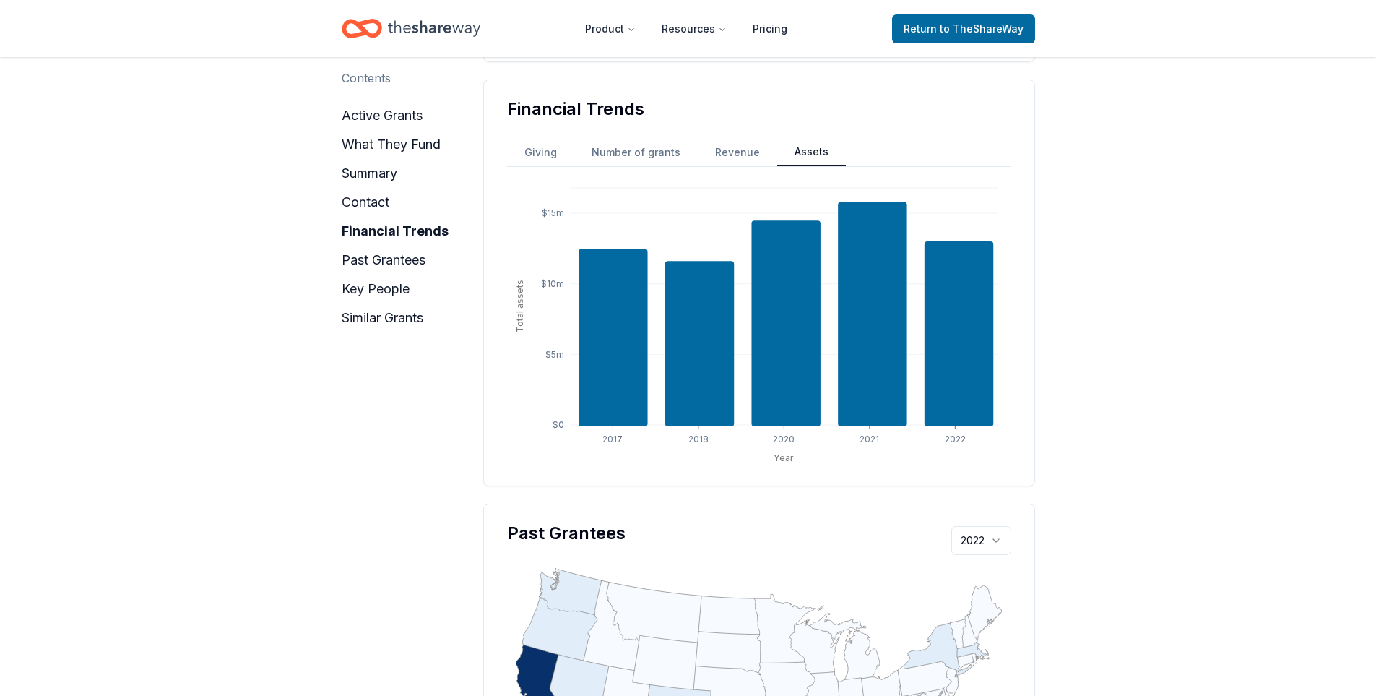
scroll to position [1309, 0]
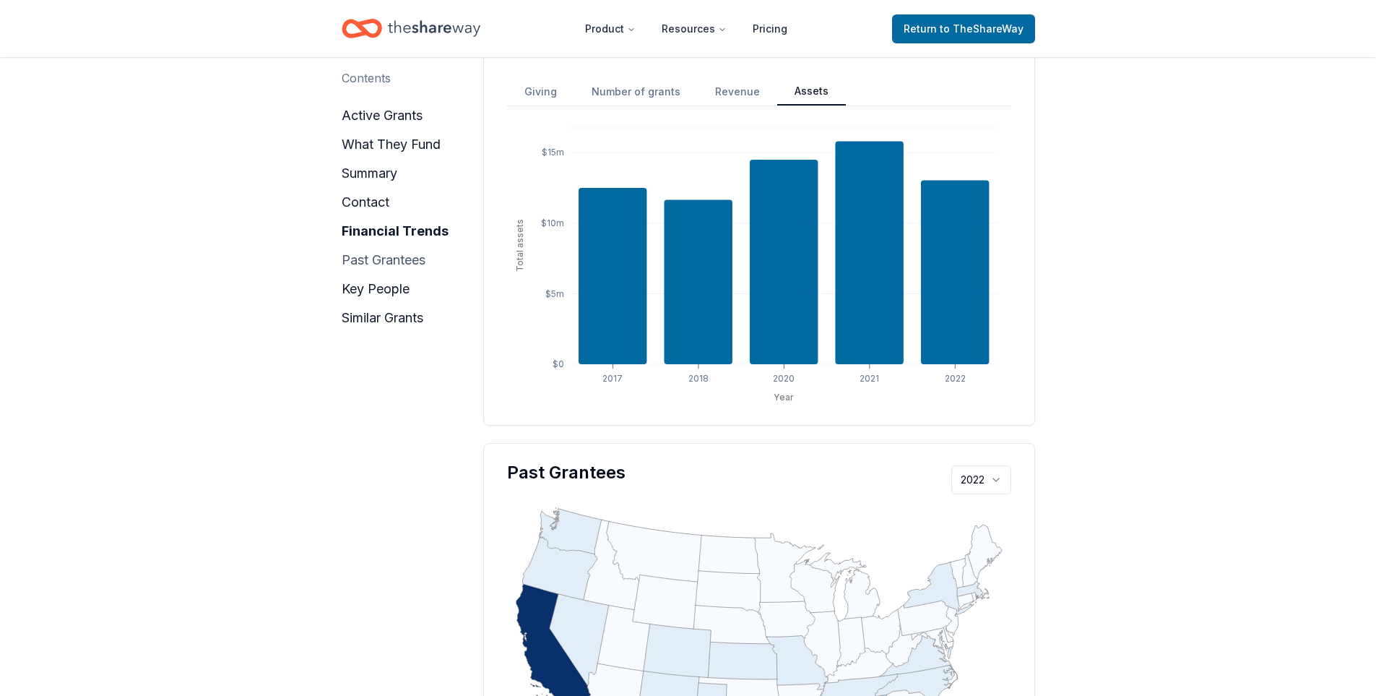
click at [376, 255] on button "past grantees" at bounding box center [384, 260] width 84 height 23
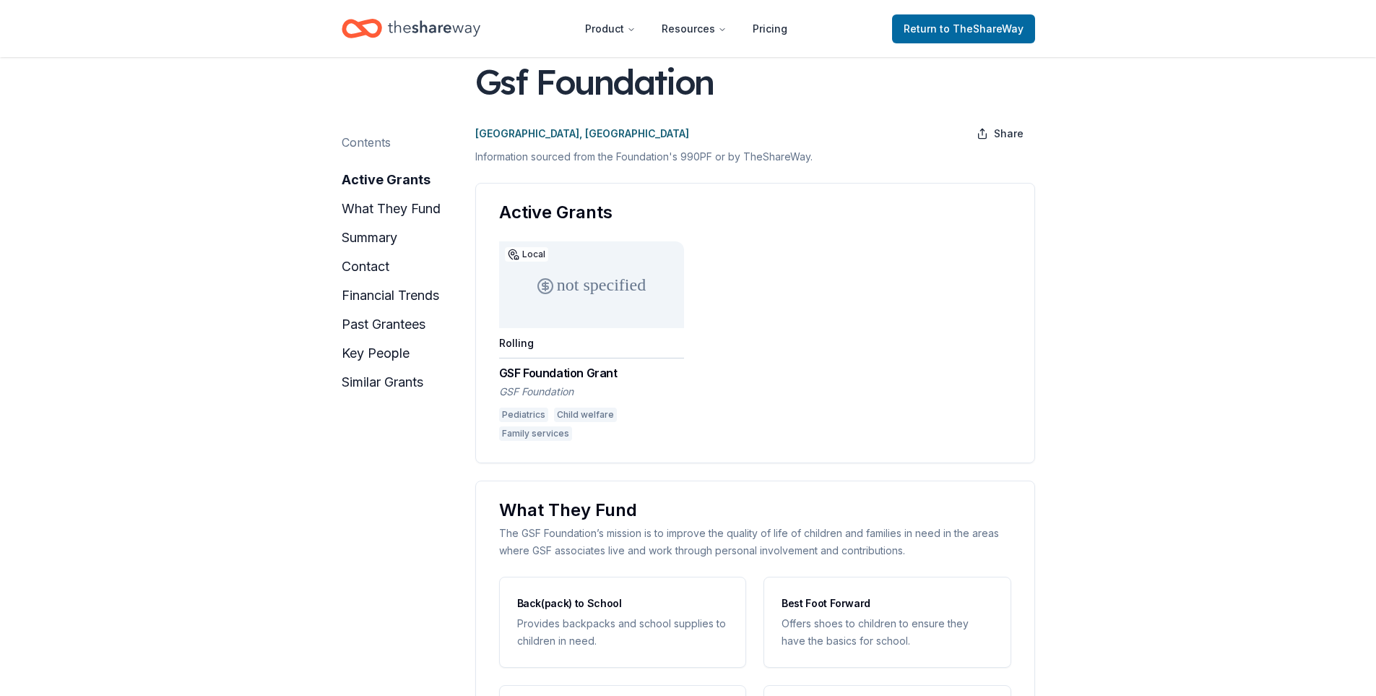
scroll to position [0, 0]
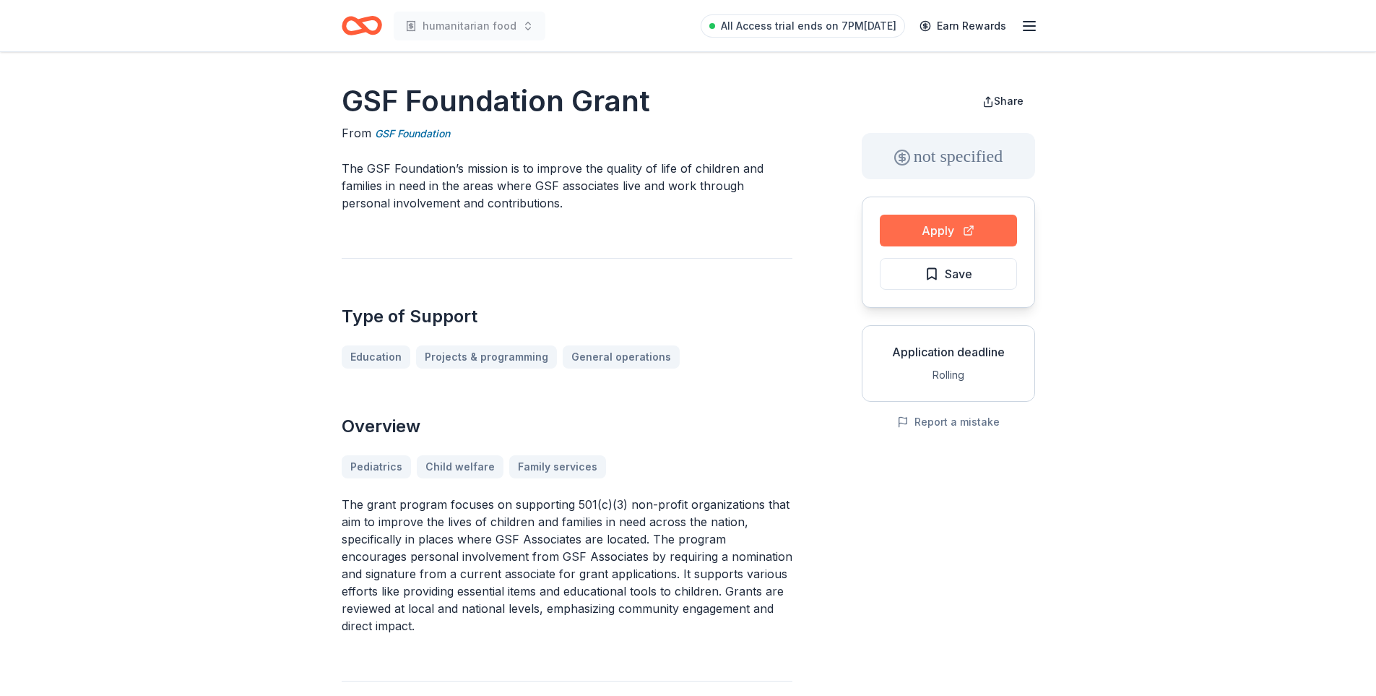
click at [927, 235] on button "Apply" at bounding box center [948, 231] width 137 height 32
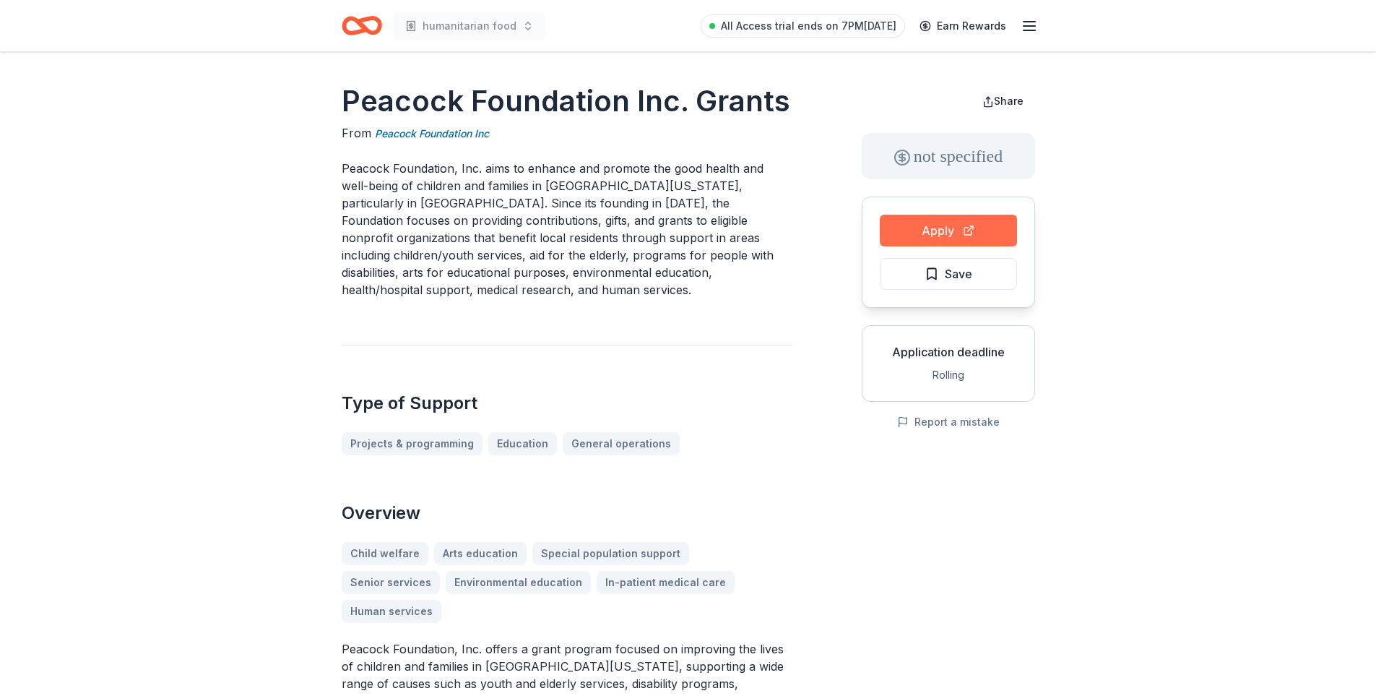
click at [930, 233] on button "Apply" at bounding box center [948, 231] width 137 height 32
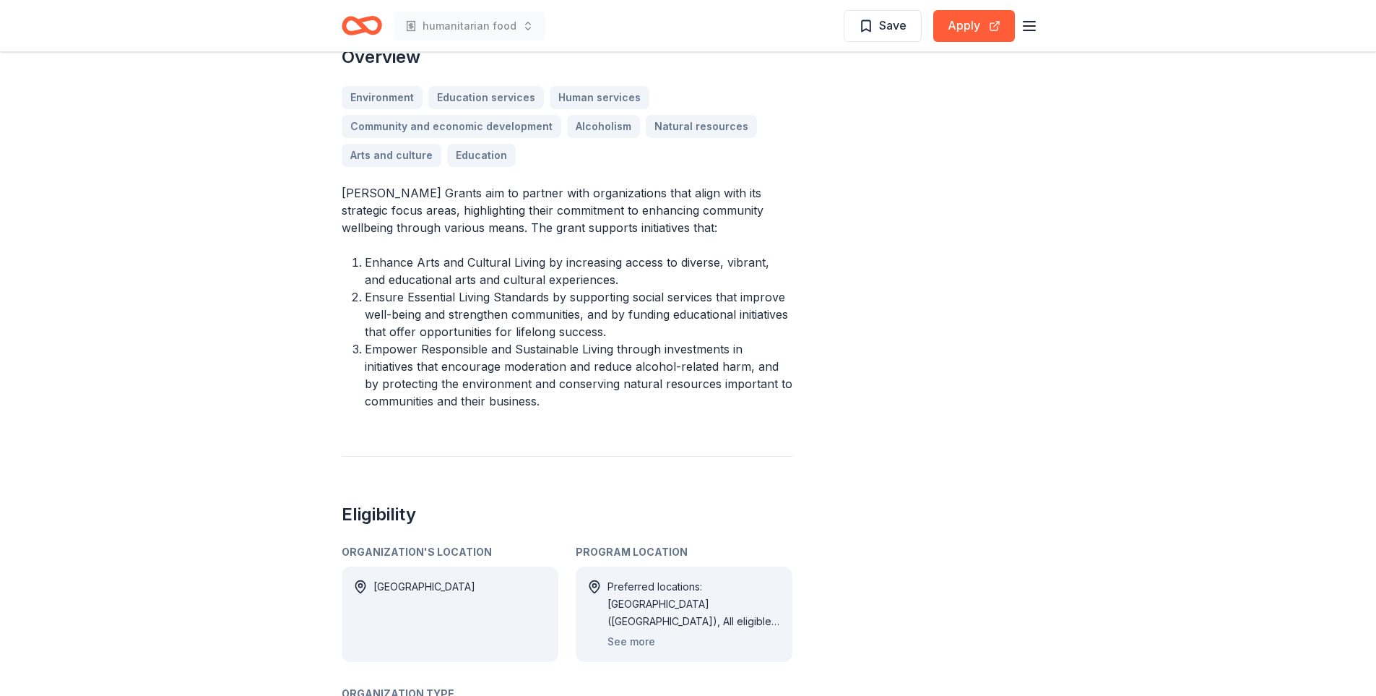
scroll to position [449, 0]
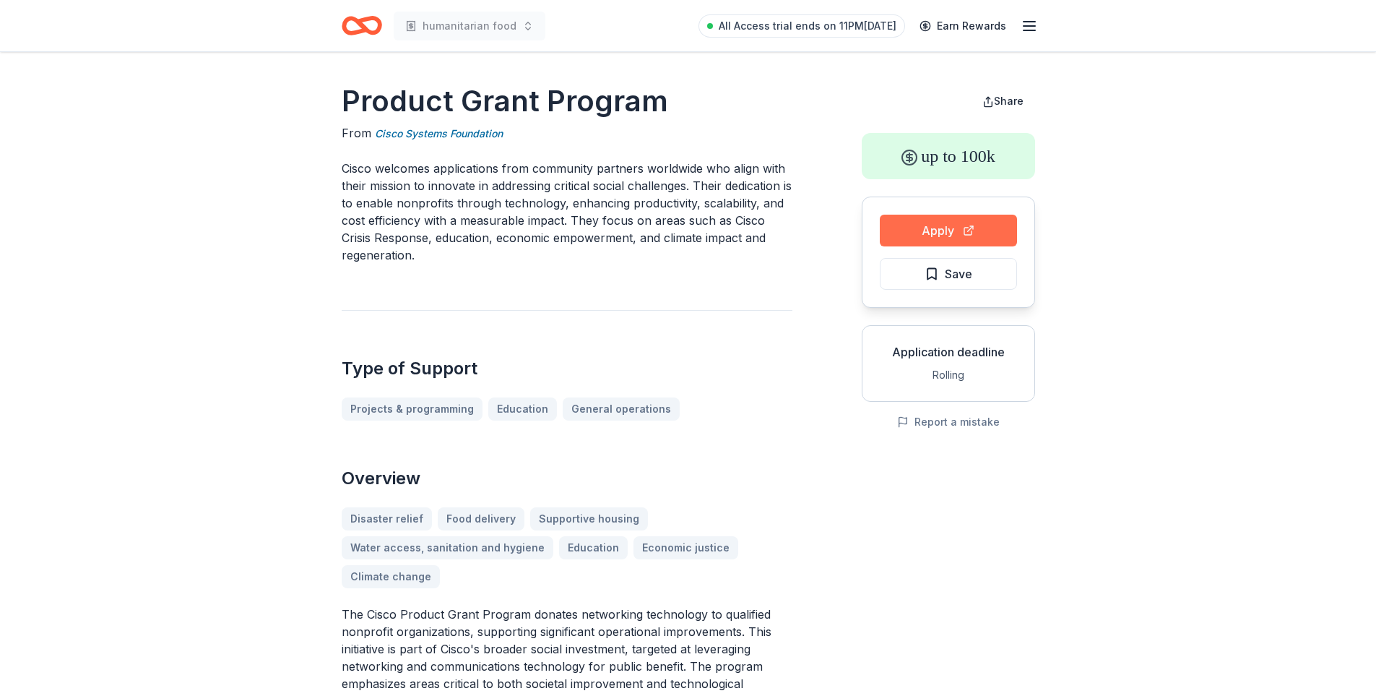
click at [919, 230] on button "Apply" at bounding box center [948, 231] width 137 height 32
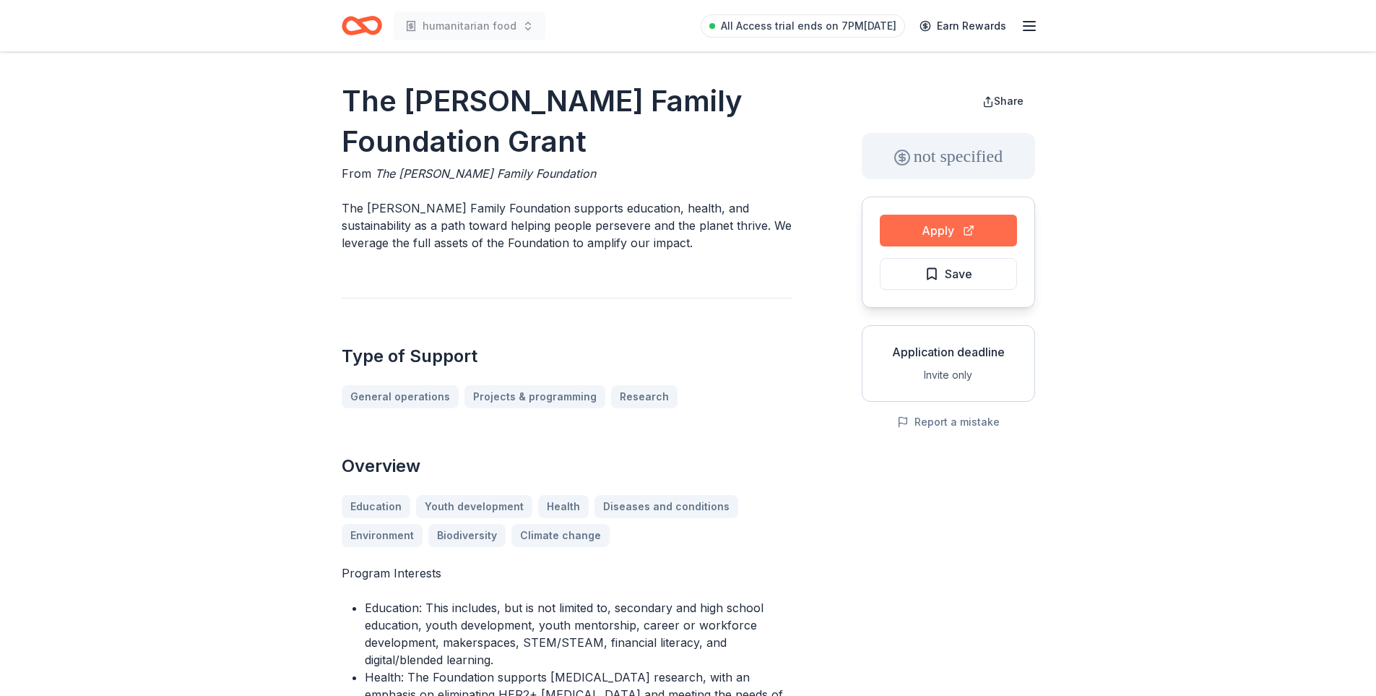
click at [919, 233] on button "Apply" at bounding box center [948, 231] width 137 height 32
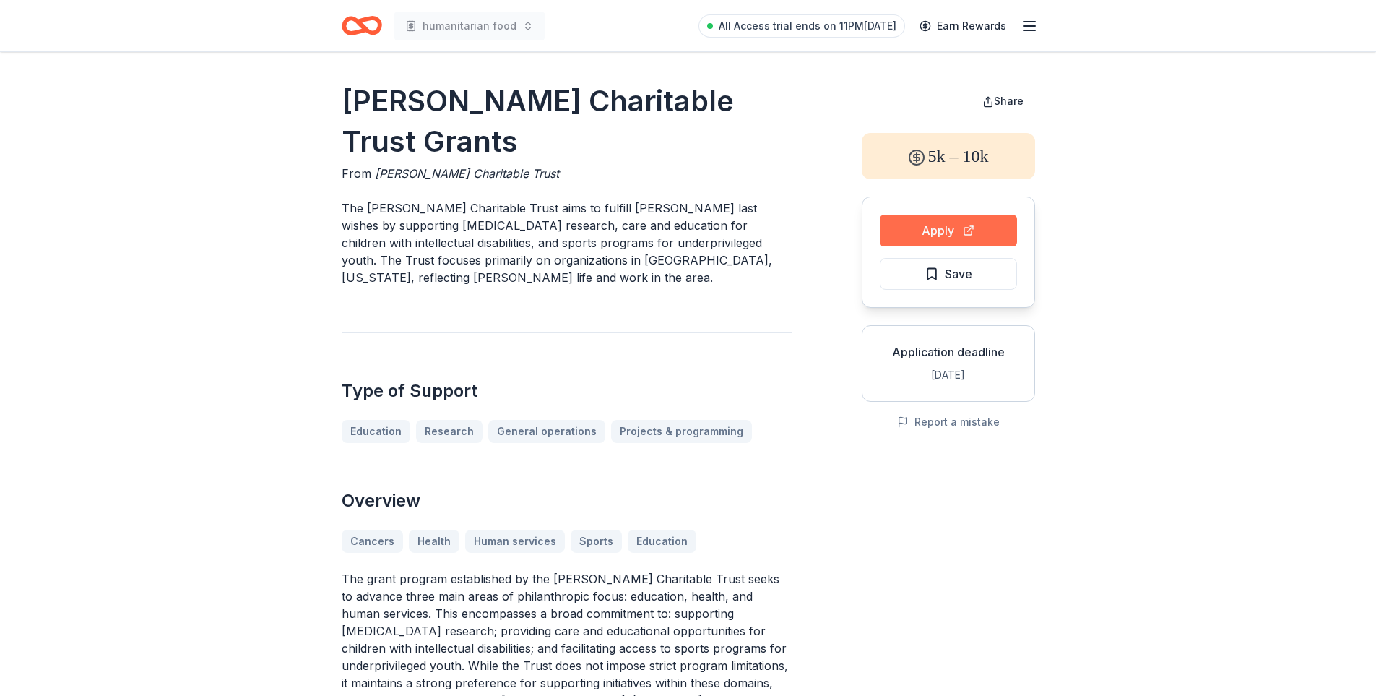
click at [908, 226] on button "Apply" at bounding box center [948, 231] width 137 height 32
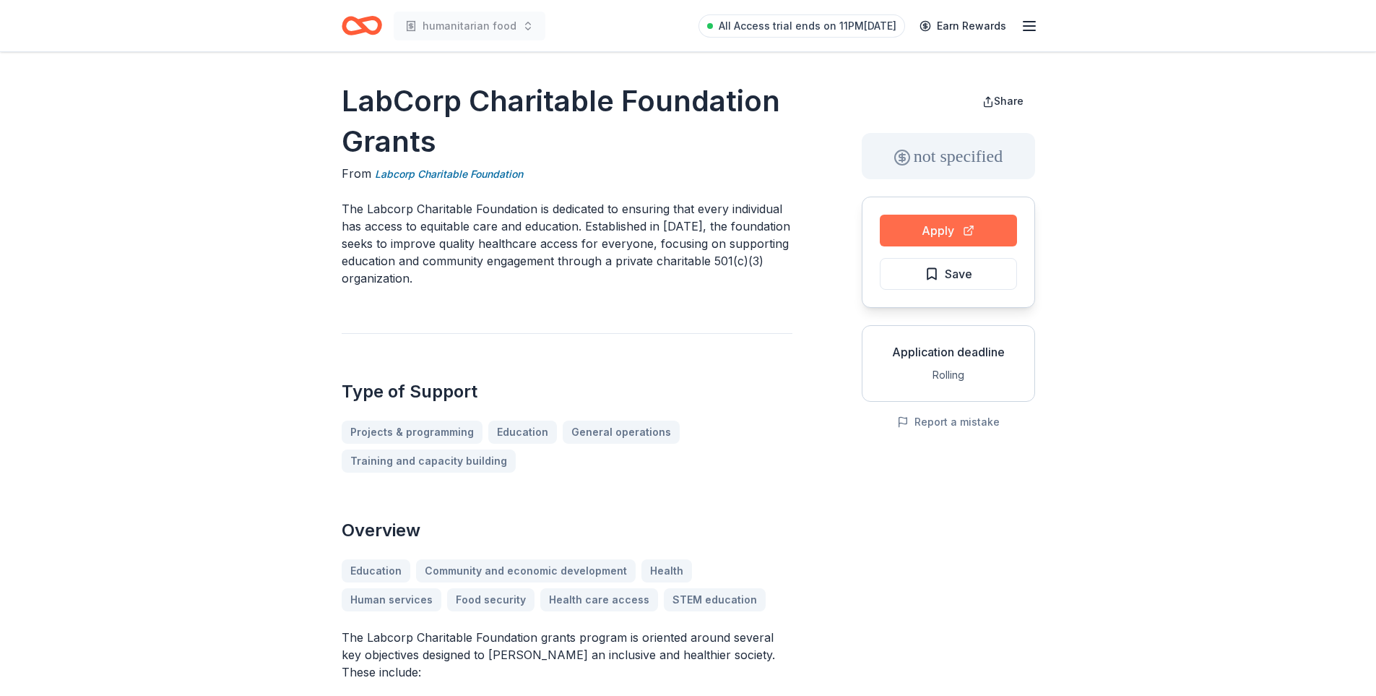
click at [924, 233] on button "Apply" at bounding box center [948, 231] width 137 height 32
